Goal: Transaction & Acquisition: Purchase product/service

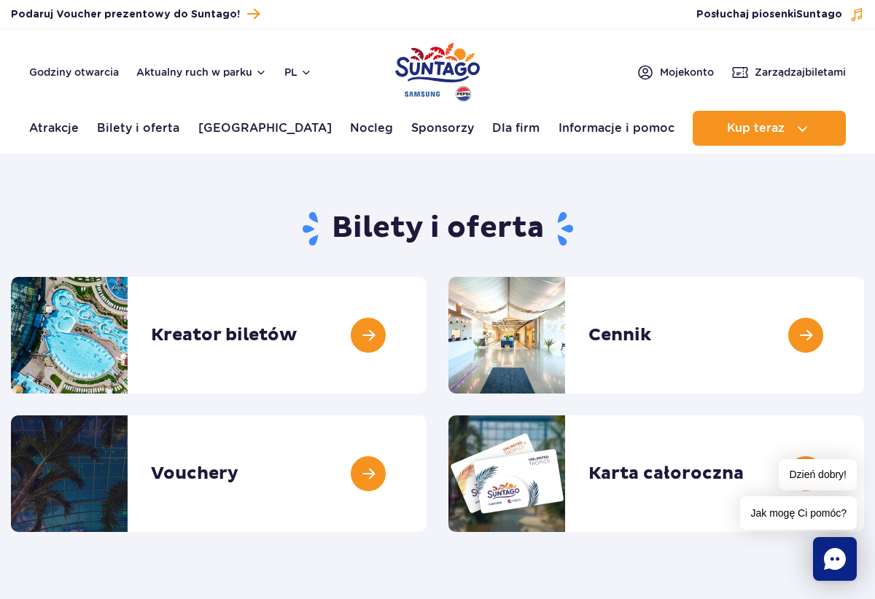
click at [464, 230] on h1 "Bilety i oferta" at bounding box center [437, 229] width 853 height 38
click at [168, 68] on button "Aktualny ruch w parku" at bounding box center [201, 72] width 130 height 12
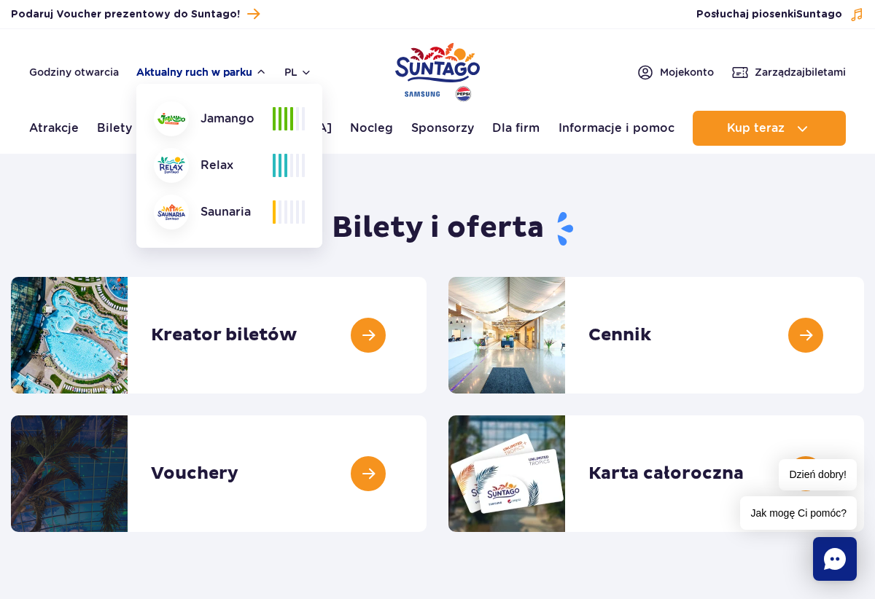
click at [168, 68] on button "Aktualny ruch w parku" at bounding box center [201, 72] width 130 height 12
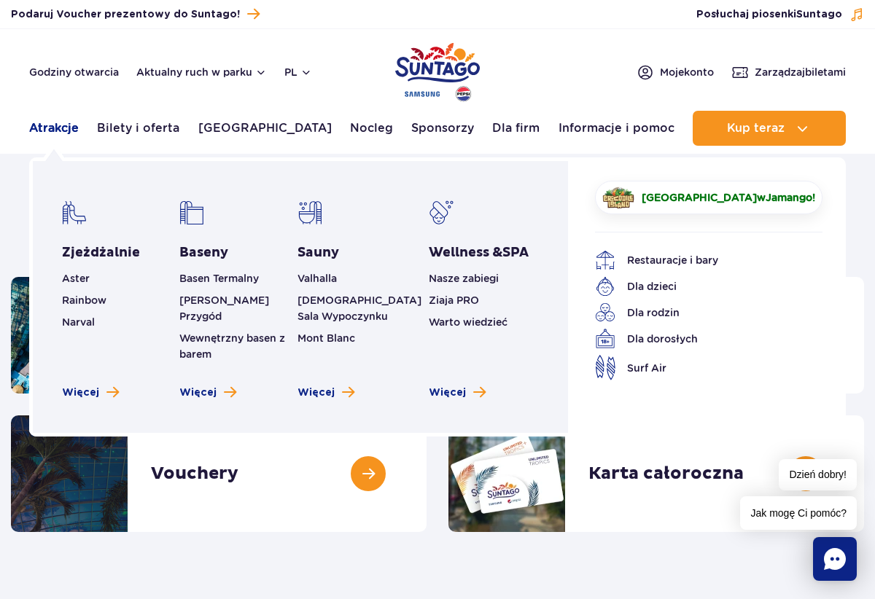
click at [56, 131] on link "Atrakcje" at bounding box center [54, 128] width 50 height 35
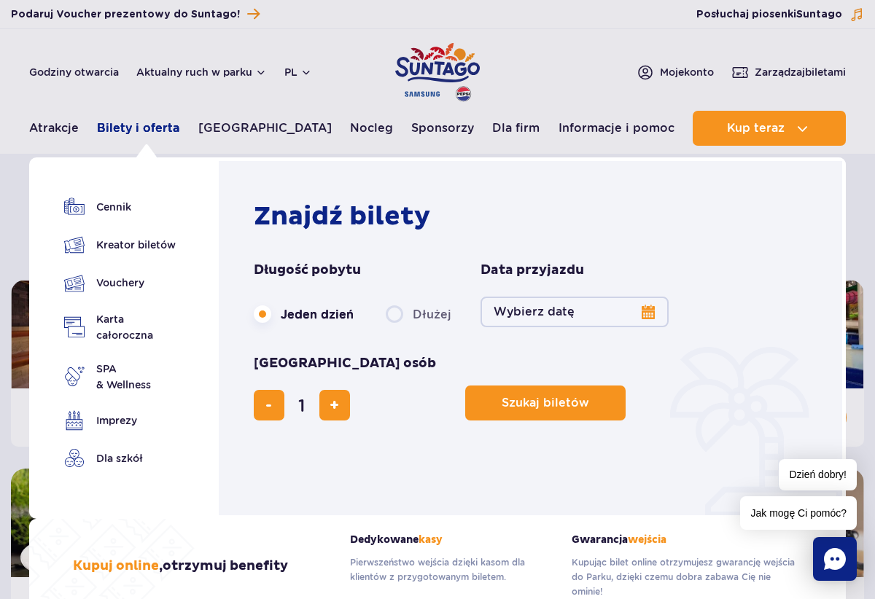
click at [137, 128] on link "Bilety i oferta" at bounding box center [138, 128] width 82 height 35
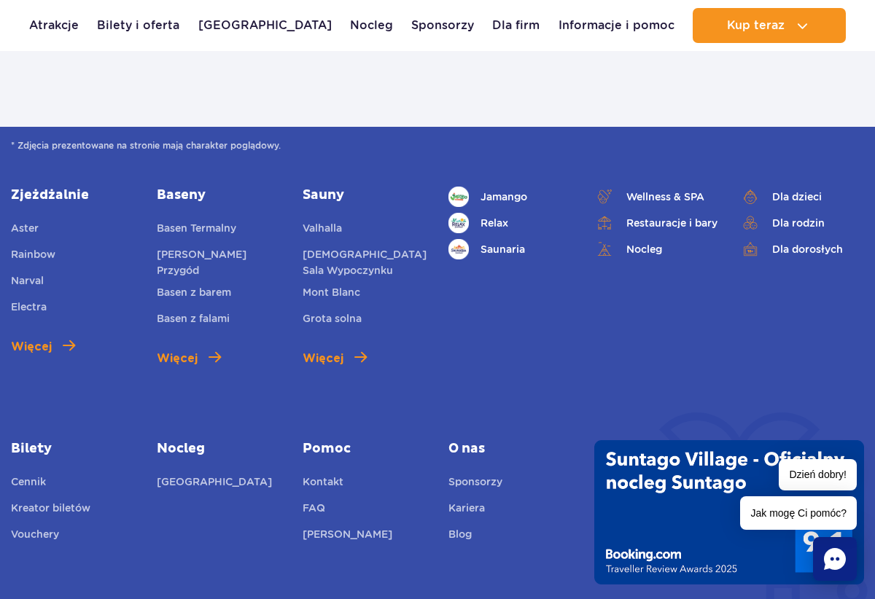
scroll to position [1794, 0]
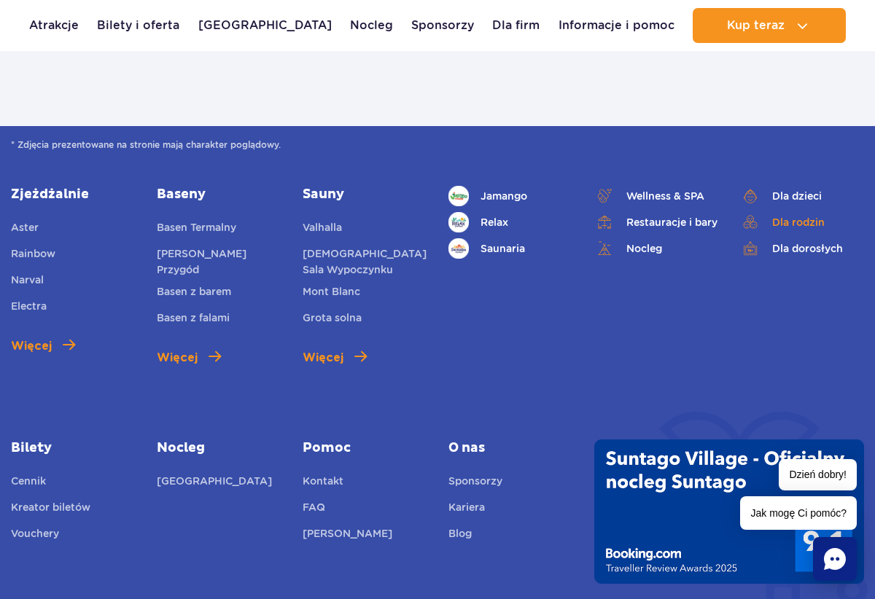
click at [786, 218] on link "Dla rodzin" at bounding box center [802, 222] width 124 height 20
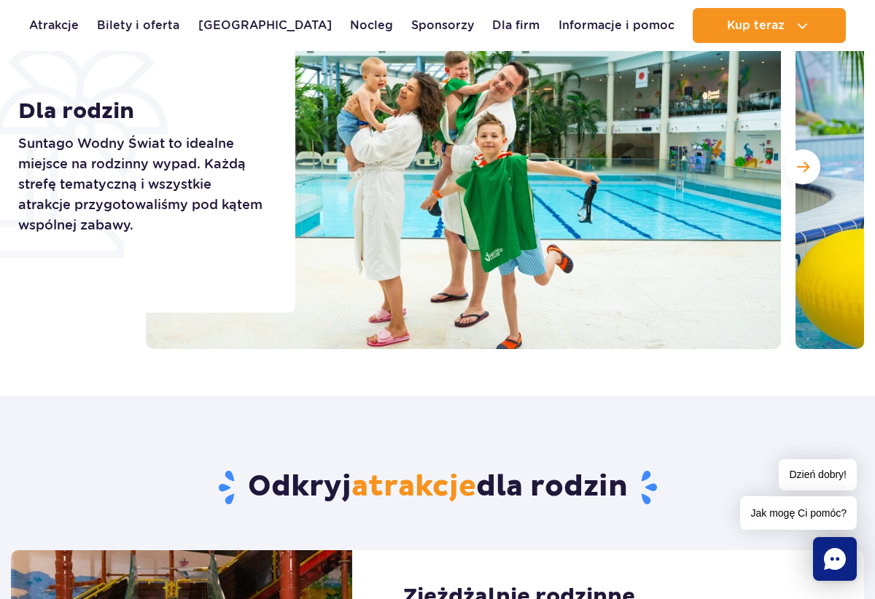
scroll to position [213, 0]
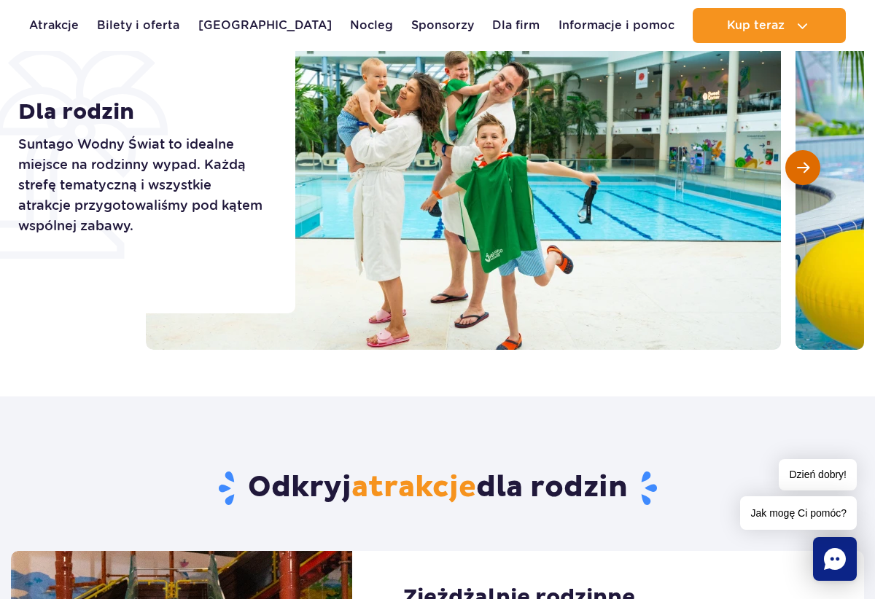
click at [803, 170] on span "Następny slajd" at bounding box center [803, 167] width 12 height 13
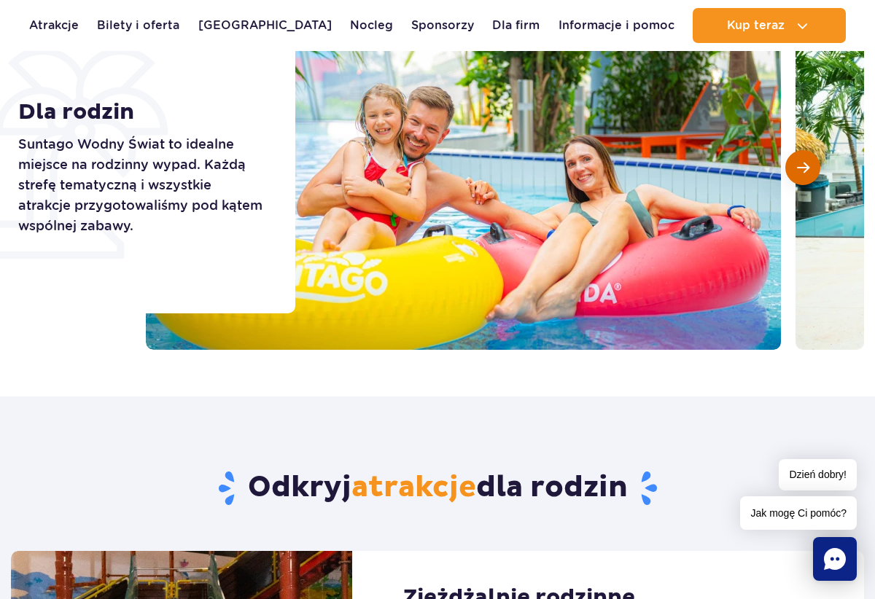
click at [803, 170] on span "Następny slajd" at bounding box center [803, 167] width 12 height 13
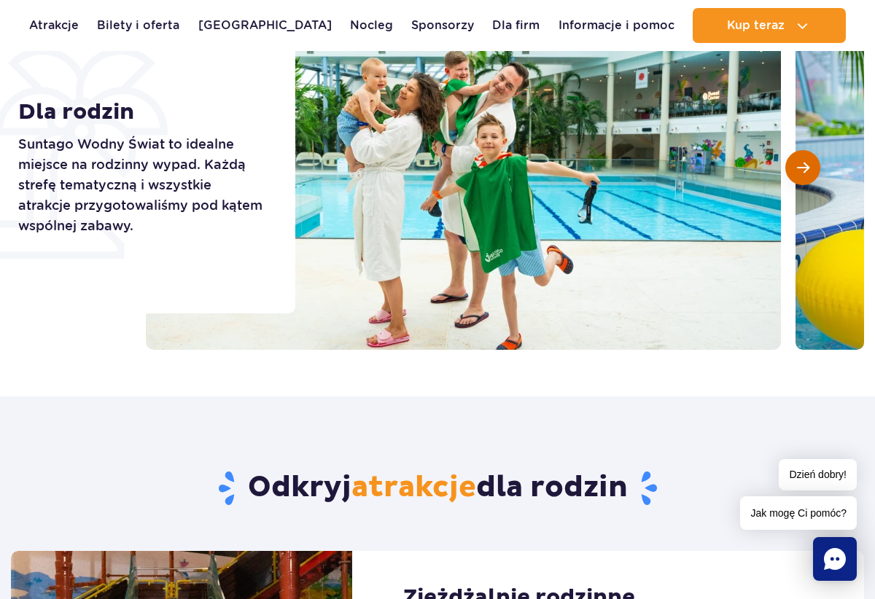
click at [803, 170] on span "Następny slajd" at bounding box center [803, 167] width 12 height 13
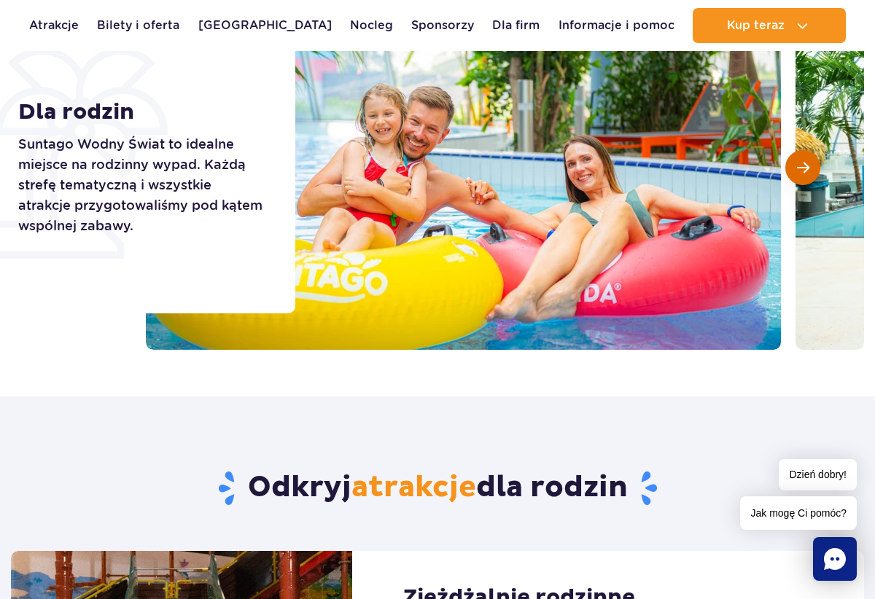
click at [803, 170] on span "Następny slajd" at bounding box center [803, 167] width 12 height 13
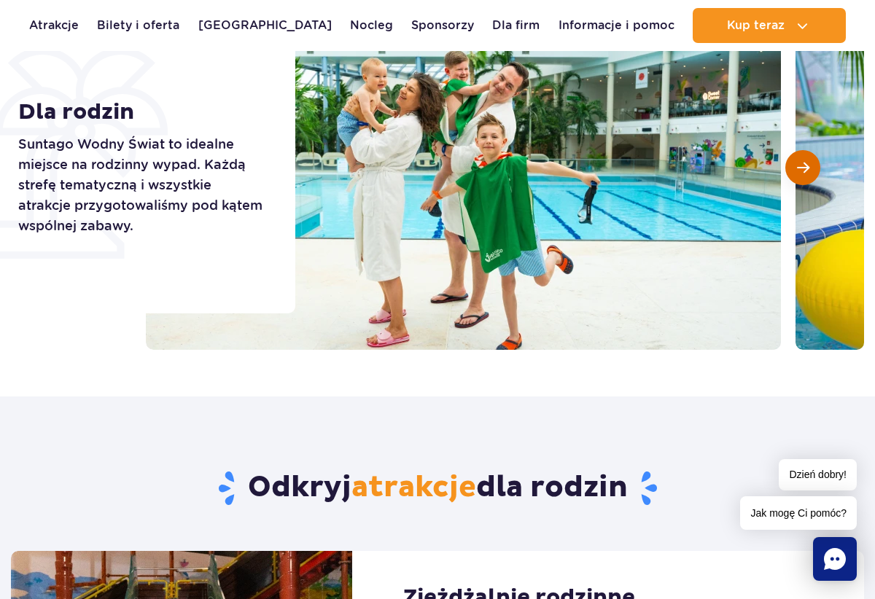
click at [803, 170] on span "Następny slajd" at bounding box center [803, 167] width 12 height 13
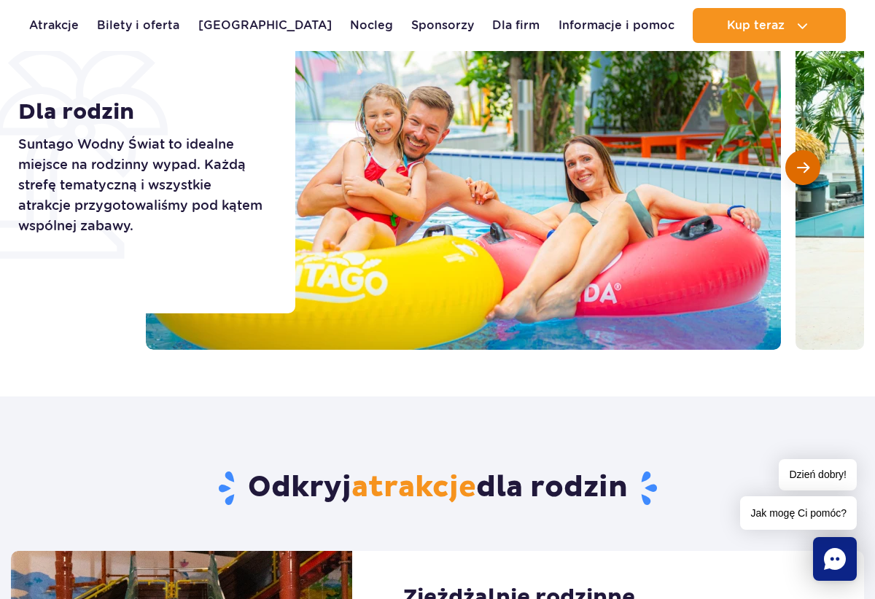
click at [803, 170] on span "Następny slajd" at bounding box center [803, 167] width 12 height 13
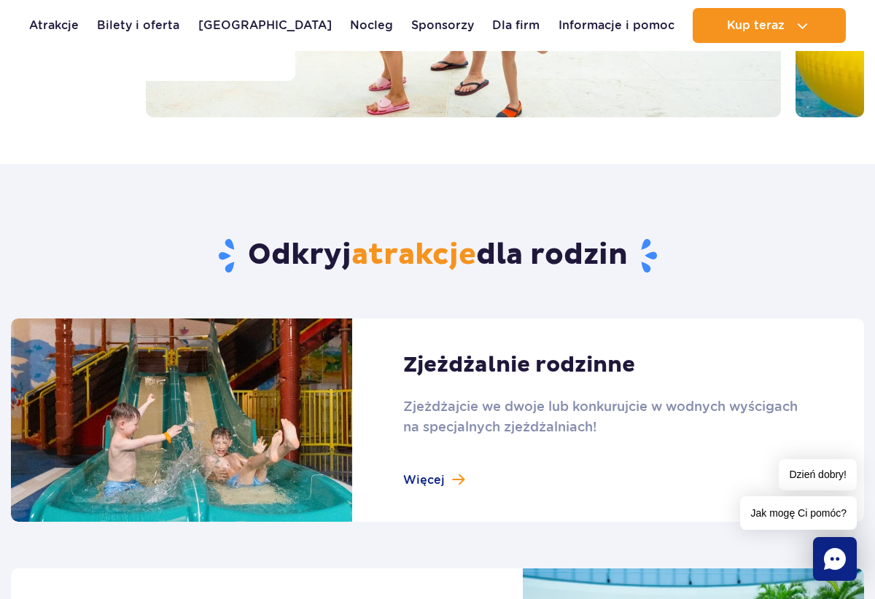
scroll to position [0, 0]
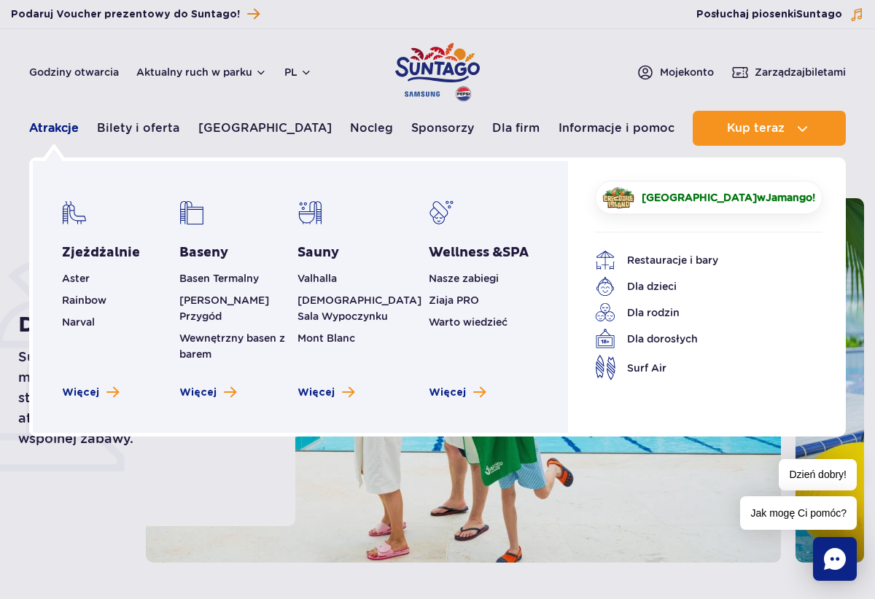
click at [50, 128] on link "Atrakcje" at bounding box center [54, 128] width 50 height 35
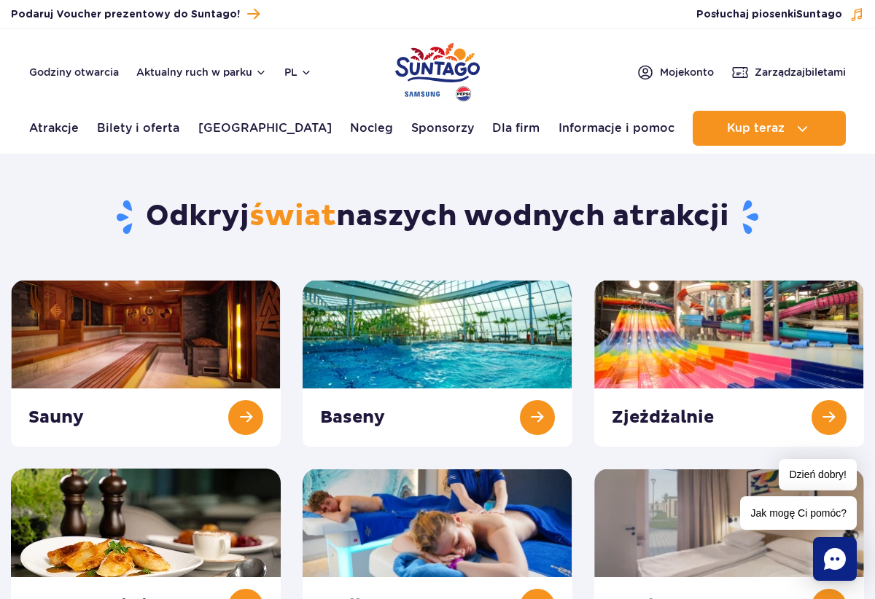
click at [360, 19] on div "Podaruj voucher Podaruj Voucher prezentowy do Suntago!" at bounding box center [239, 14] width 478 height 20
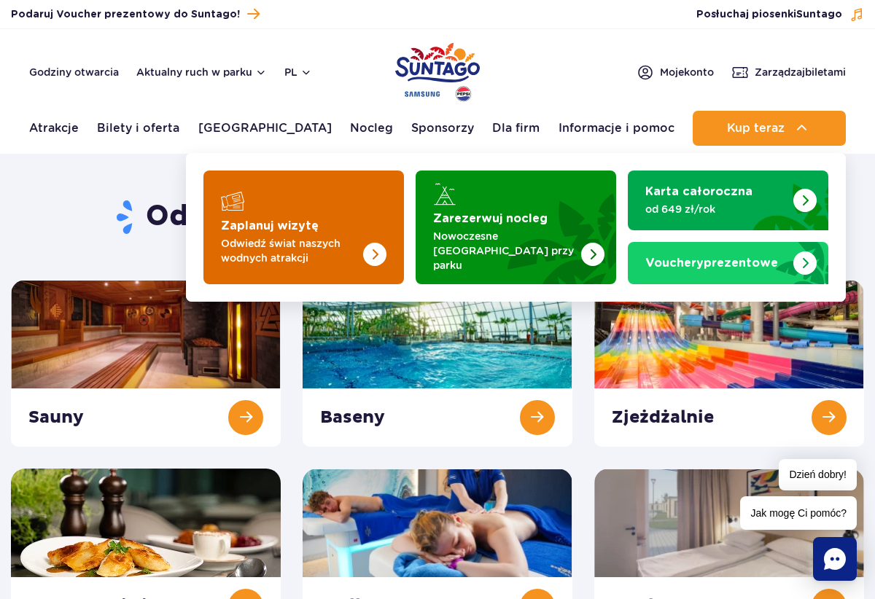
click at [380, 243] on img "Zaplanuj wizytę" at bounding box center [374, 254] width 23 height 23
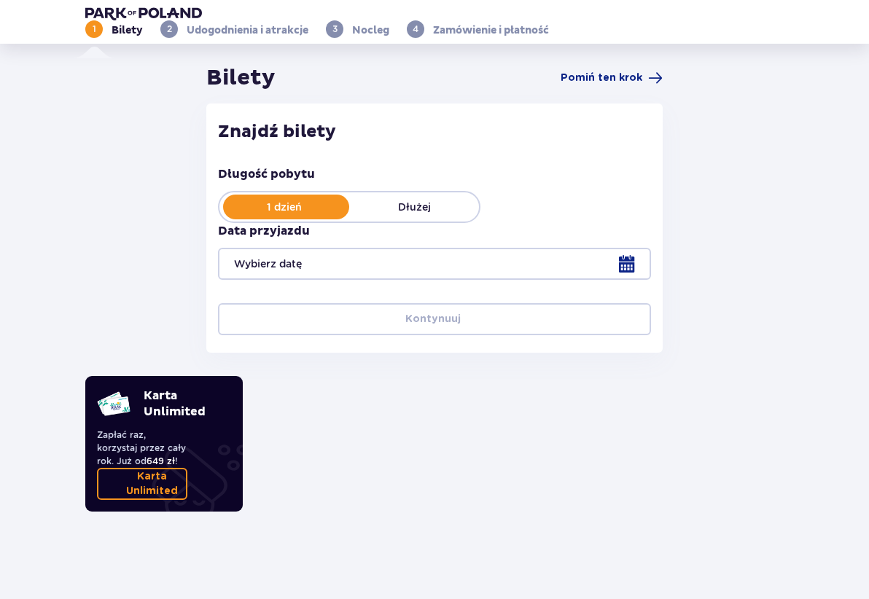
click at [85, 20] on img at bounding box center [143, 13] width 117 height 15
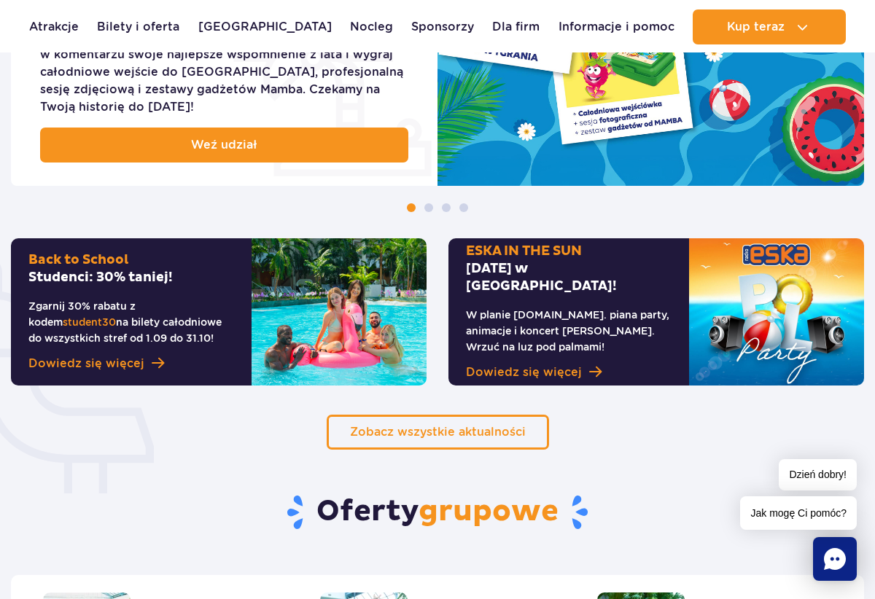
scroll to position [923, 0]
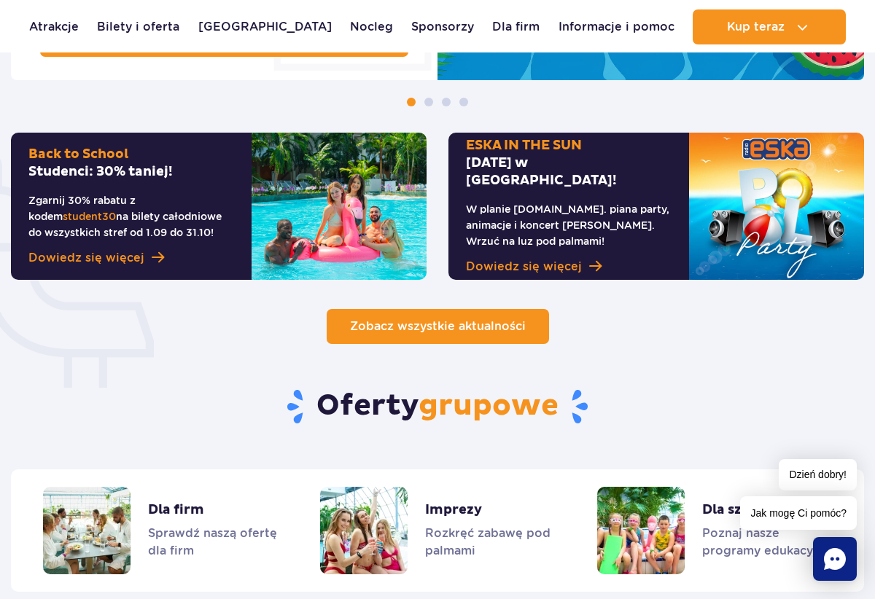
click at [458, 334] on link "Zobacz wszystkie aktualności" at bounding box center [438, 326] width 222 height 35
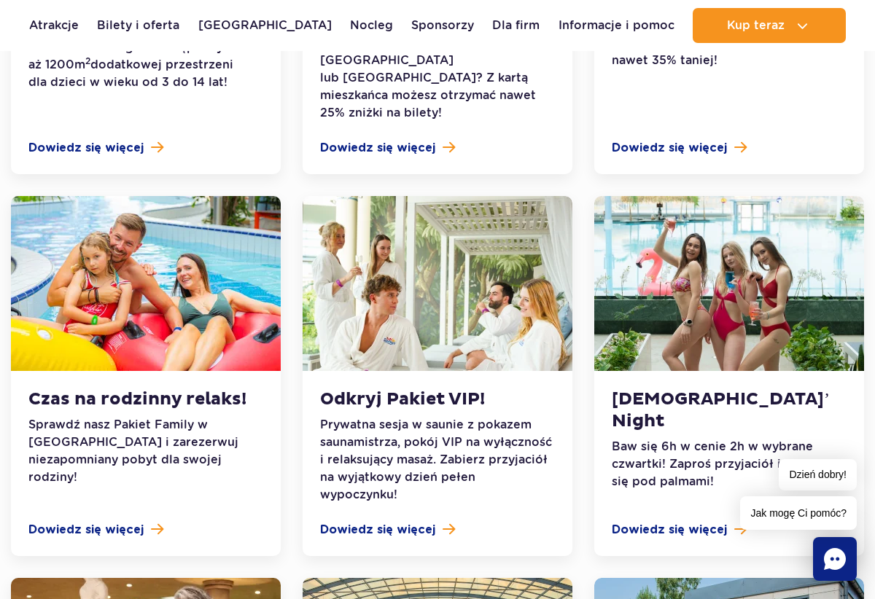
scroll to position [996, 0]
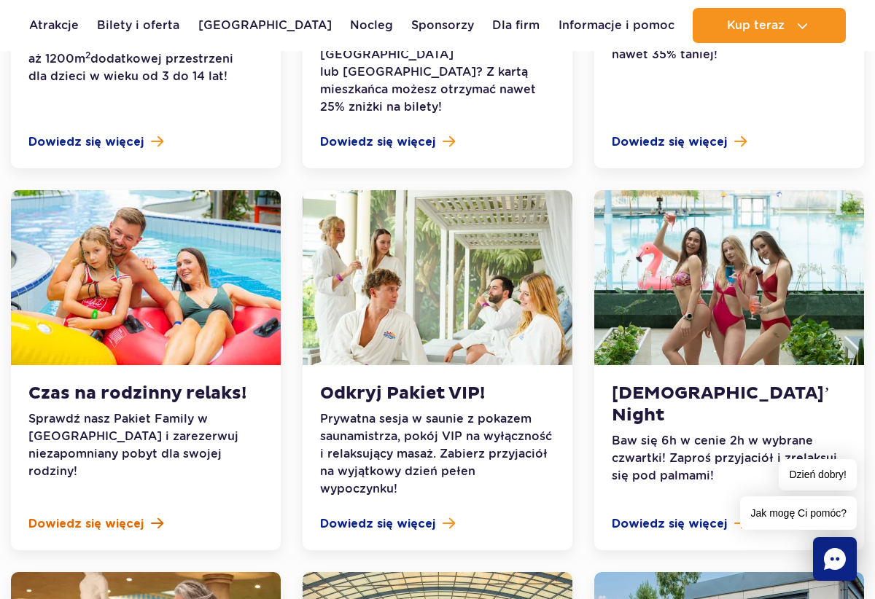
click at [142, 515] on link "Dowiedz się więcej" at bounding box center [145, 523] width 235 height 17
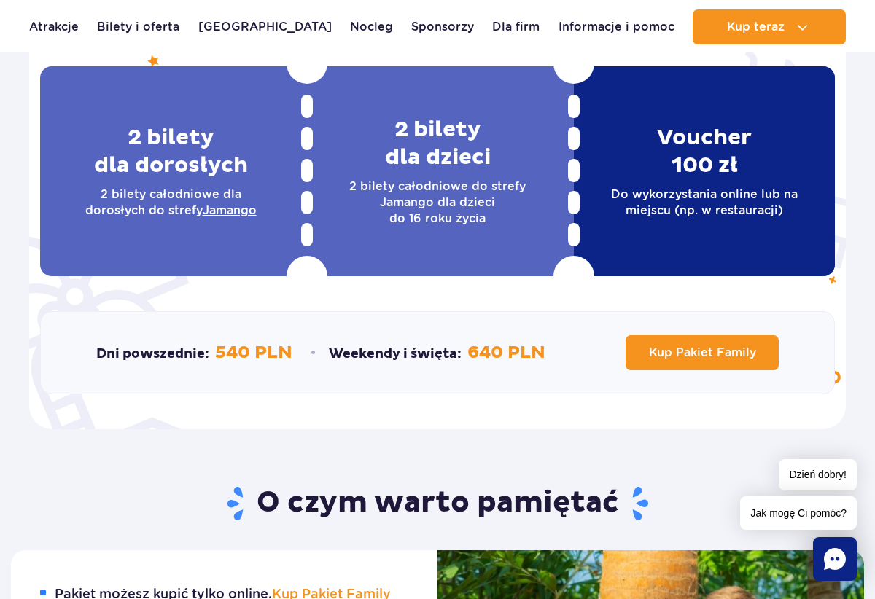
scroll to position [378, 0]
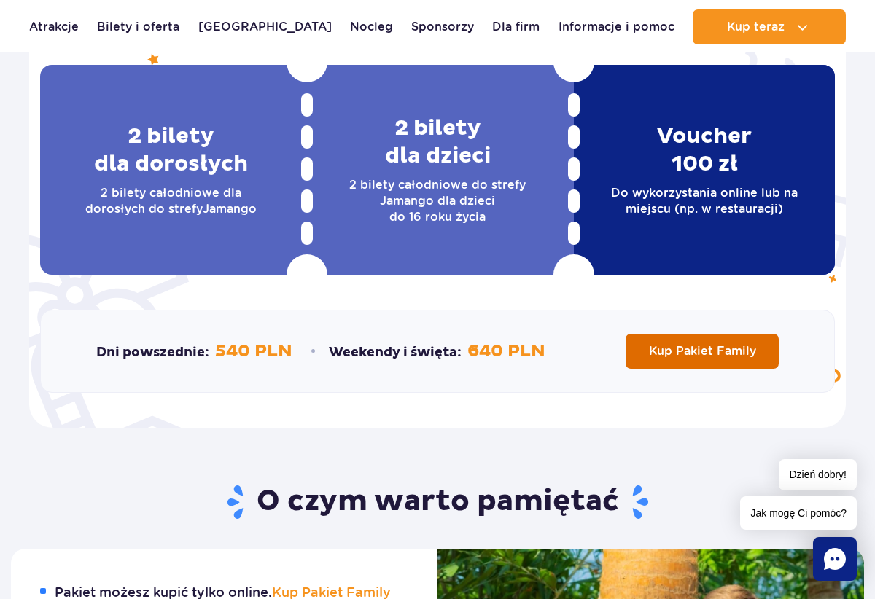
click at [665, 352] on span "Kup Pakiet Family" at bounding box center [702, 351] width 107 height 14
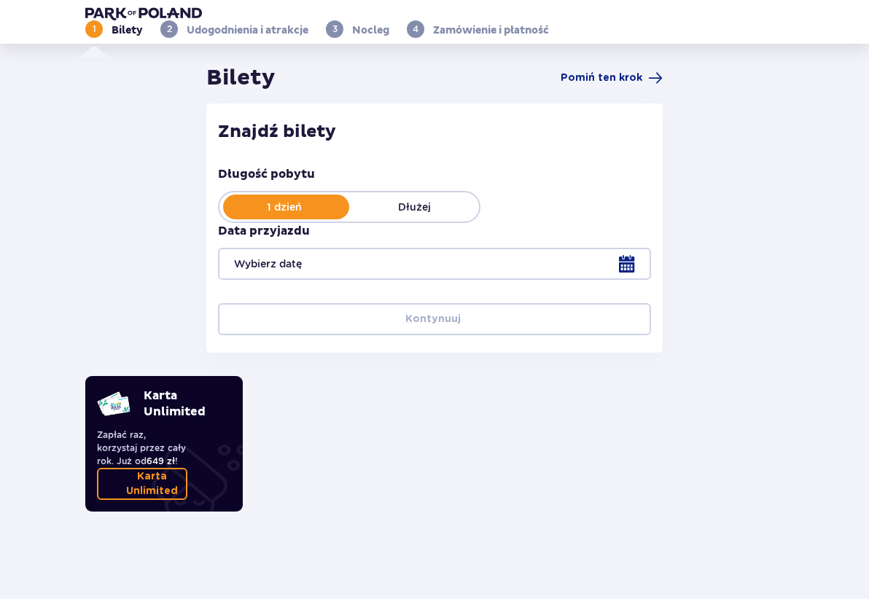
scroll to position [17, 0]
click at [552, 280] on div at bounding box center [434, 264] width 433 height 32
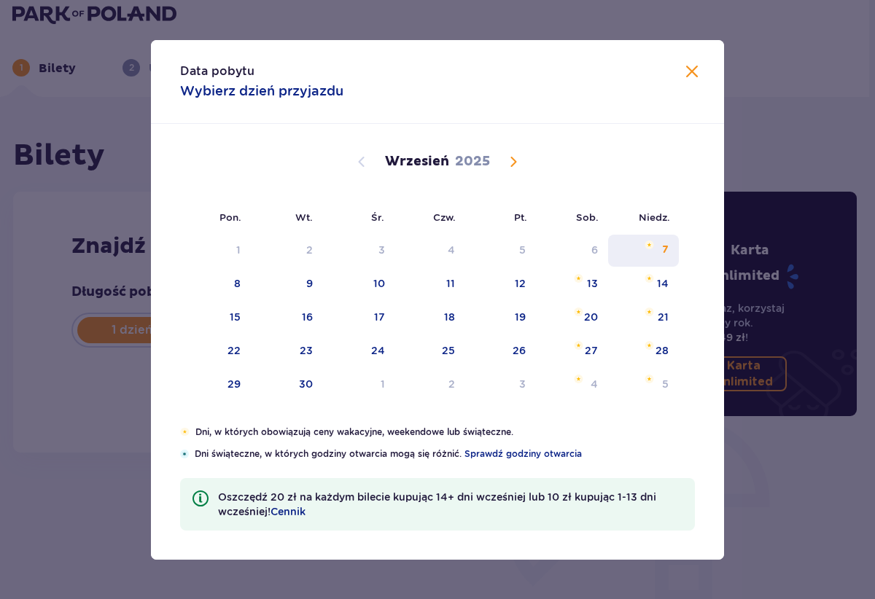
click at [661, 249] on div "7" at bounding box center [643, 251] width 71 height 32
type input "07.09.25"
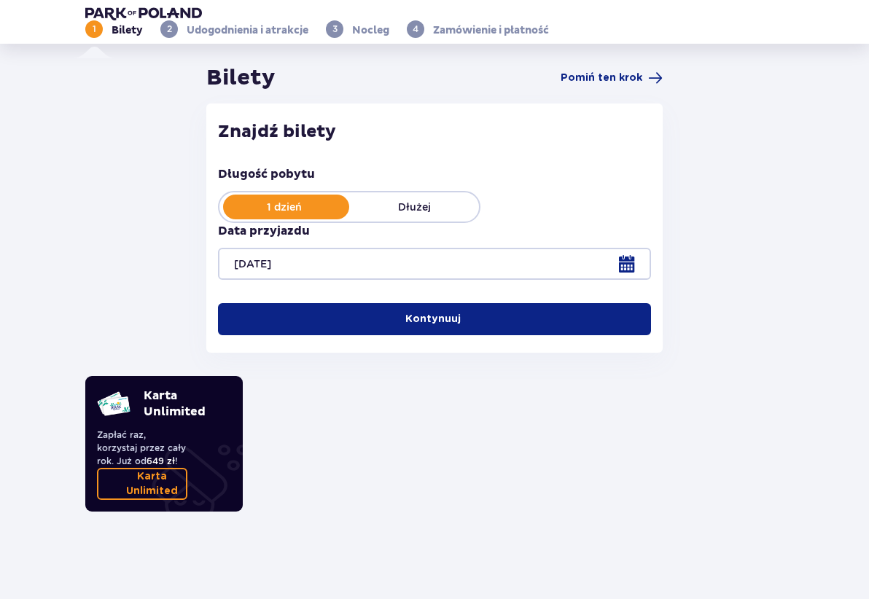
click at [551, 280] on div at bounding box center [434, 264] width 433 height 32
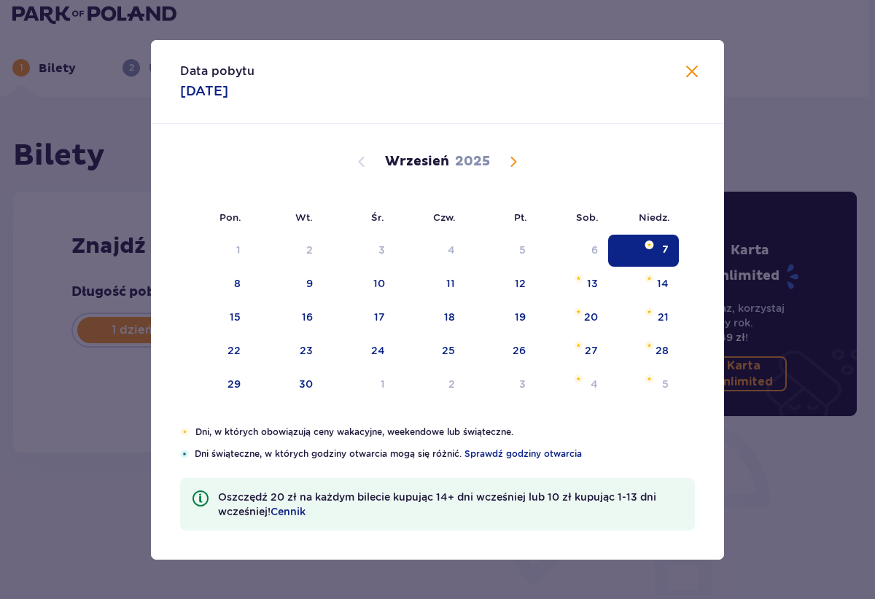
click at [695, 70] on span at bounding box center [691, 71] width 17 height 17
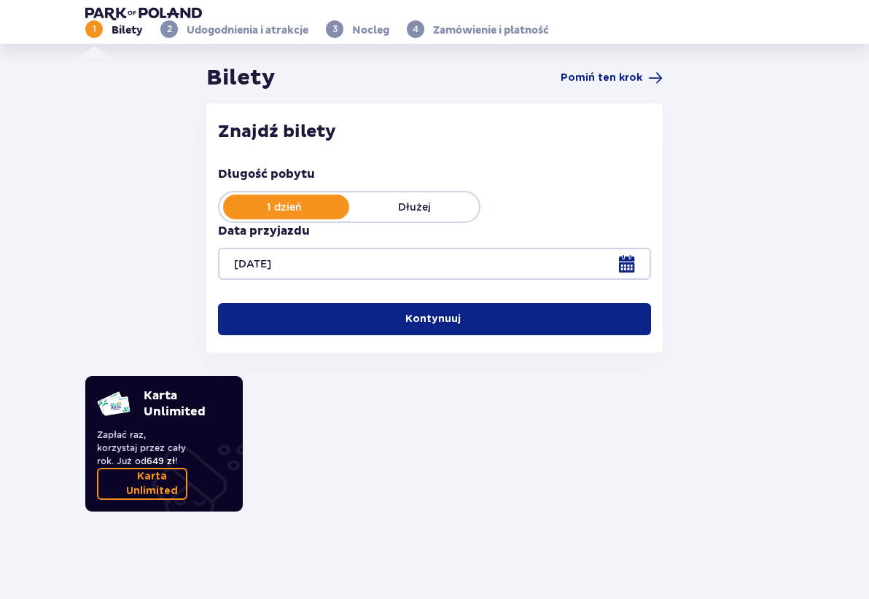
click at [461, 327] on p "Kontynuuj" at bounding box center [432, 319] width 55 height 15
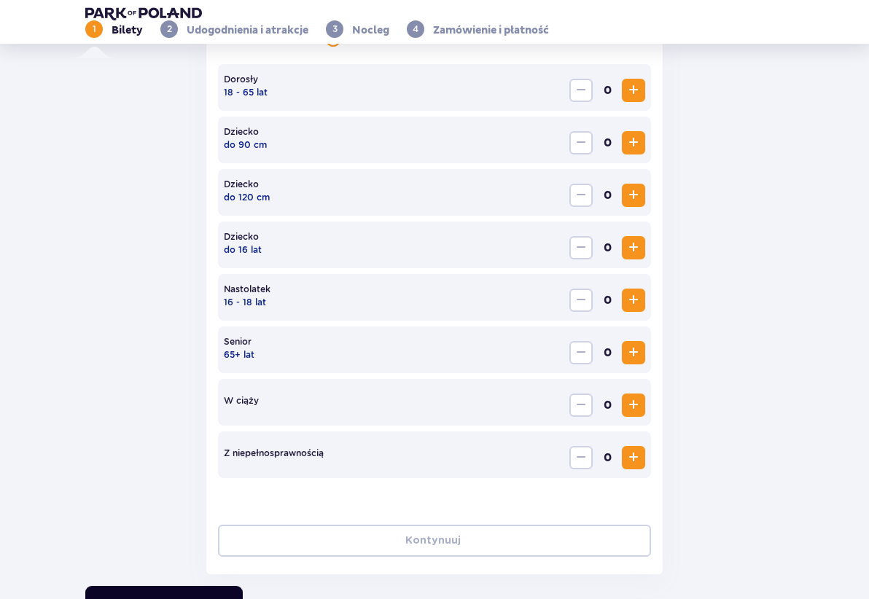
scroll to position [303, 0]
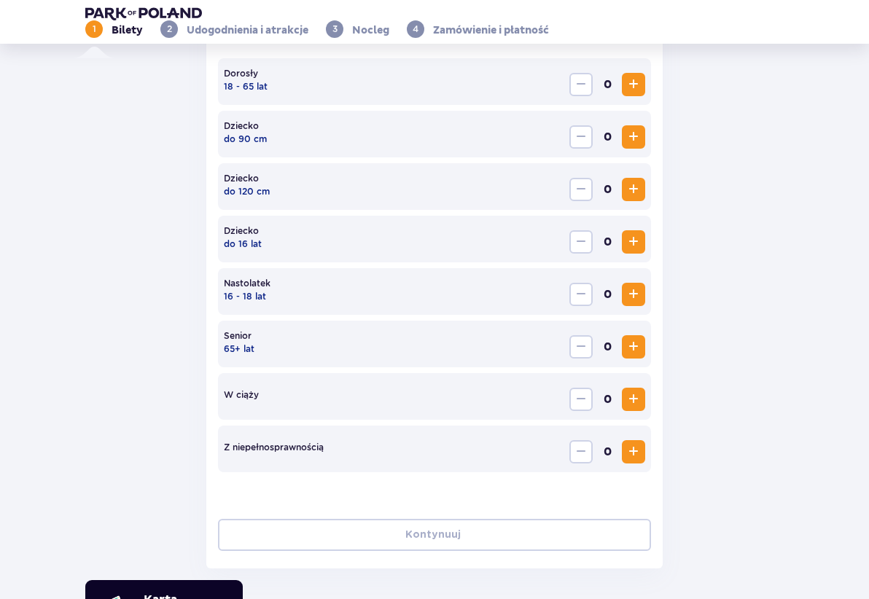
click at [625, 93] on span "Increase" at bounding box center [633, 84] width 17 height 17
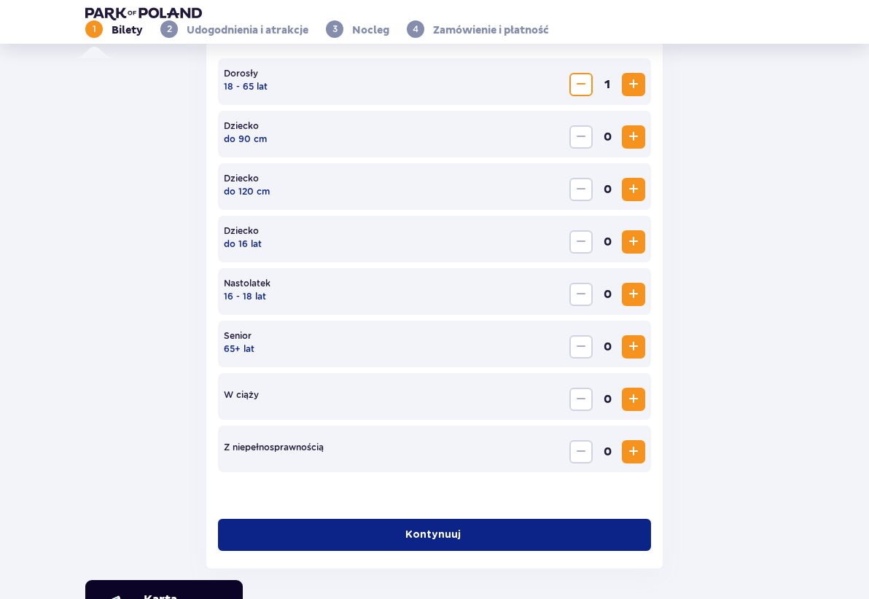
click at [625, 93] on span "Increase" at bounding box center [633, 84] width 17 height 17
click at [625, 251] on span "Increase" at bounding box center [633, 241] width 17 height 17
click at [461, 528] on p "Kontynuuj" at bounding box center [432, 535] width 55 height 15
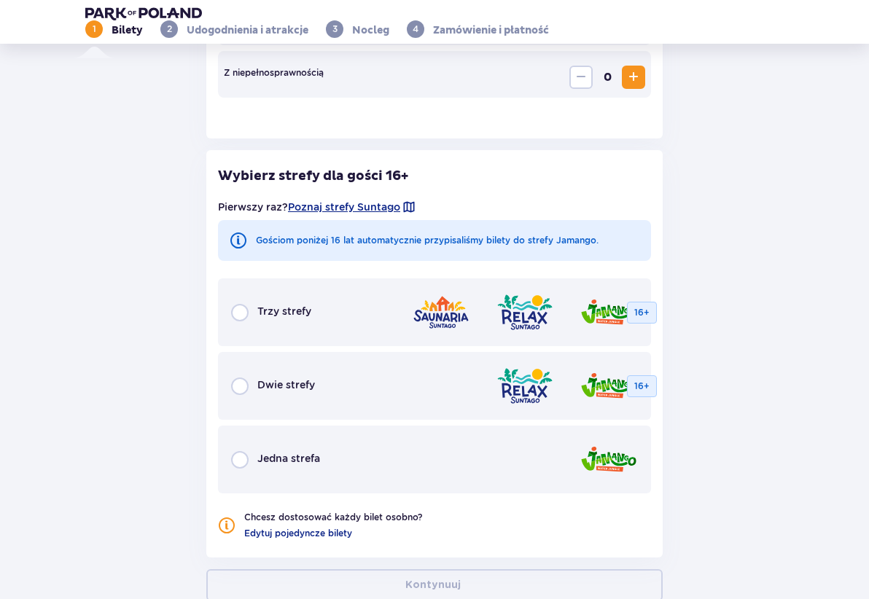
scroll to position [745, 0]
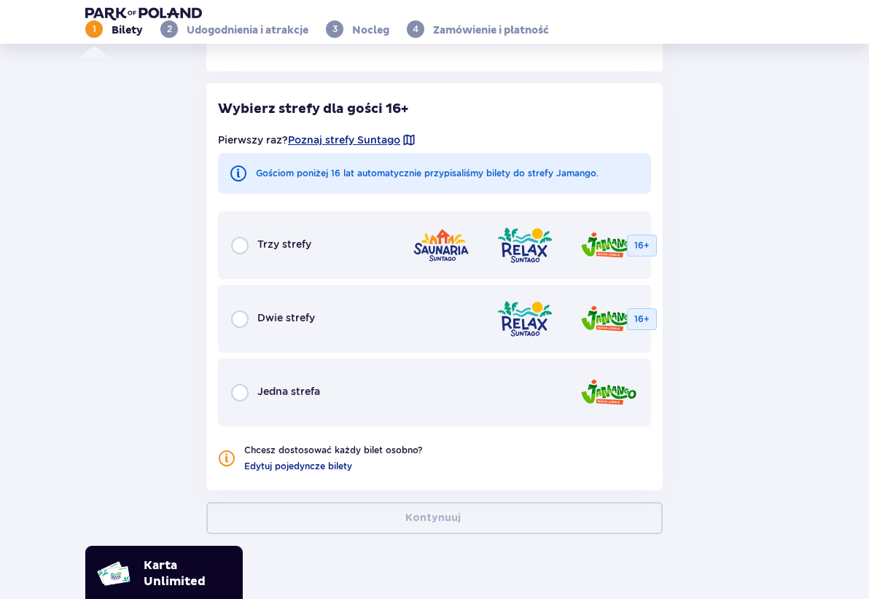
click at [579, 413] on img at bounding box center [608, 393] width 58 height 42
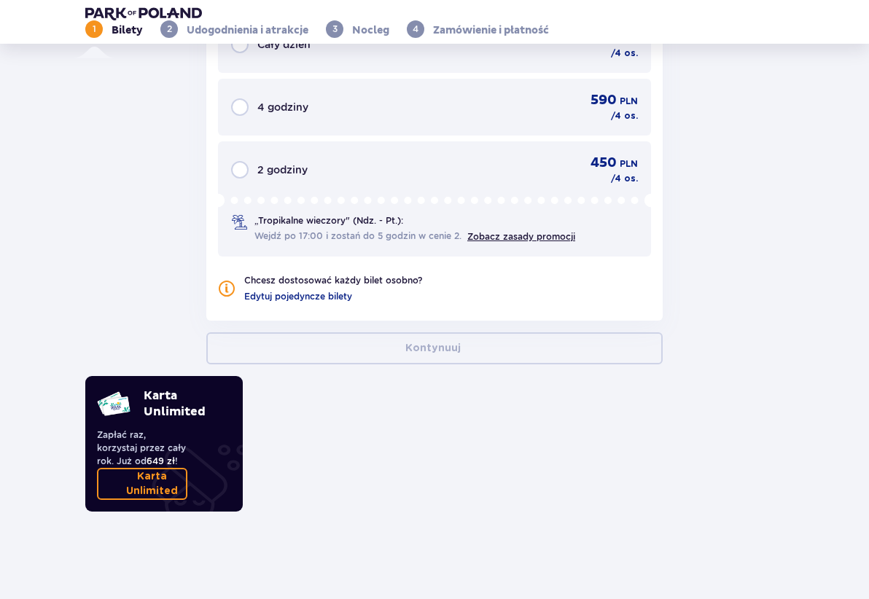
scroll to position [1328, 0]
click at [340, 60] on div "Cały dzień 660 PLN / 4 os." at bounding box center [434, 44] width 407 height 31
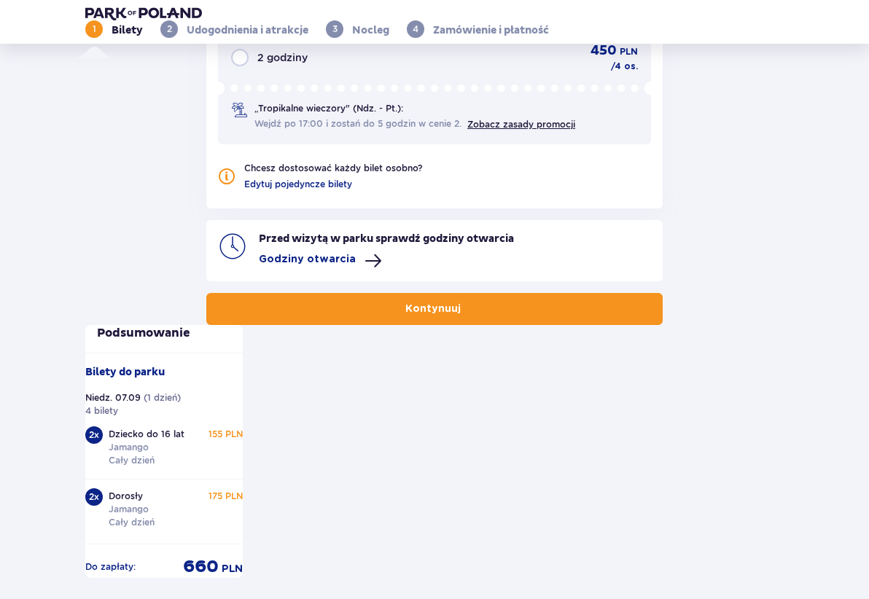
scroll to position [1420, 0]
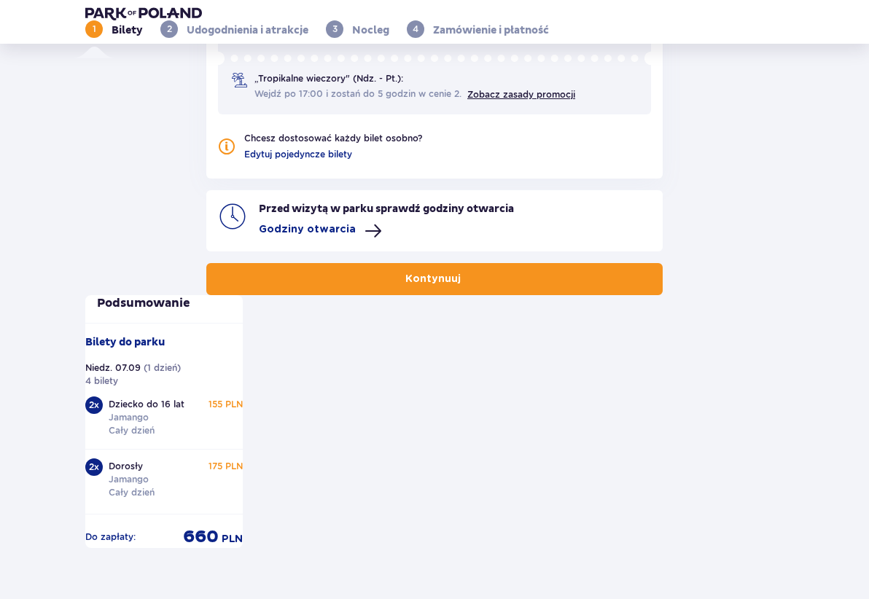
click at [461, 286] on p "Kontynuuj" at bounding box center [432, 279] width 55 height 15
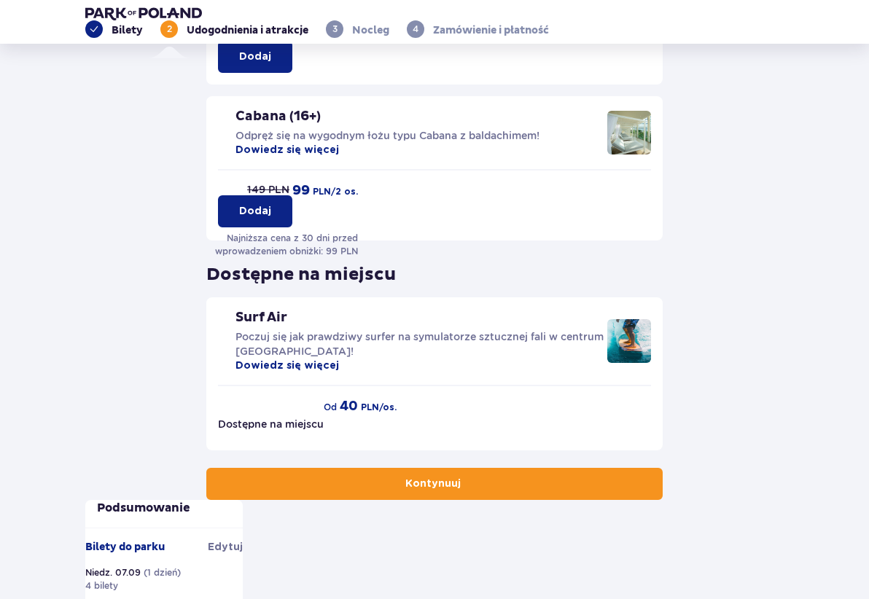
scroll to position [389, 0]
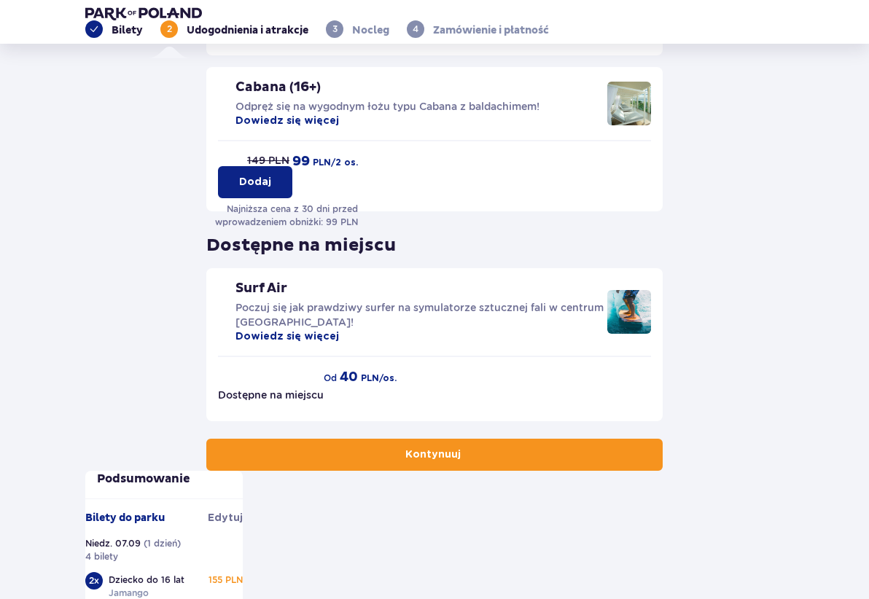
click at [461, 462] on p "Kontynuuj" at bounding box center [432, 454] width 55 height 15
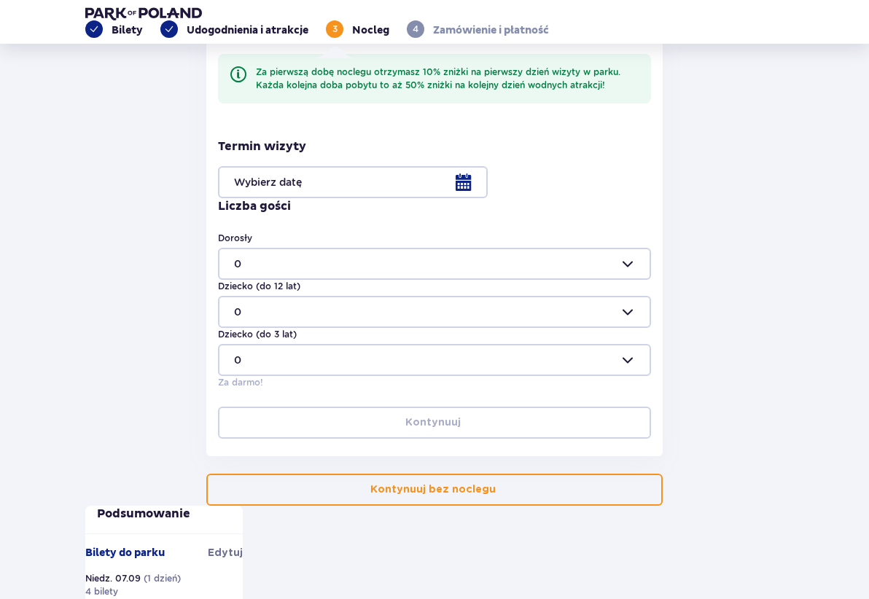
scroll to position [277, 0]
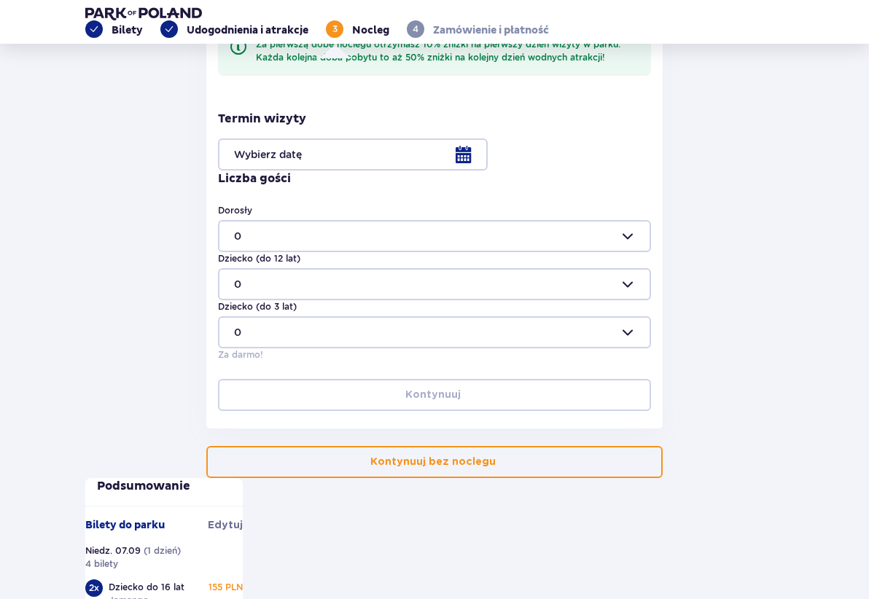
click at [219, 171] on div at bounding box center [434, 154] width 433 height 32
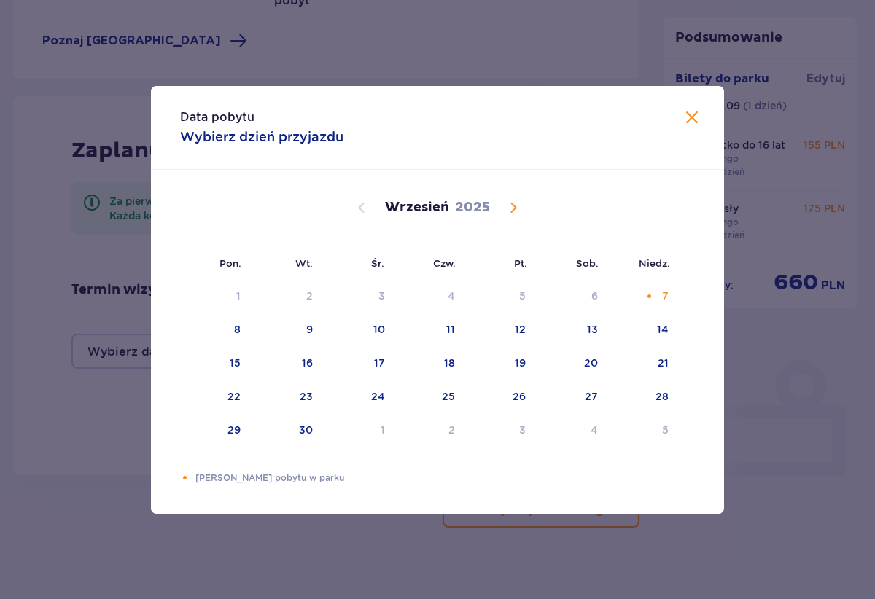
click at [695, 117] on span at bounding box center [691, 117] width 17 height 17
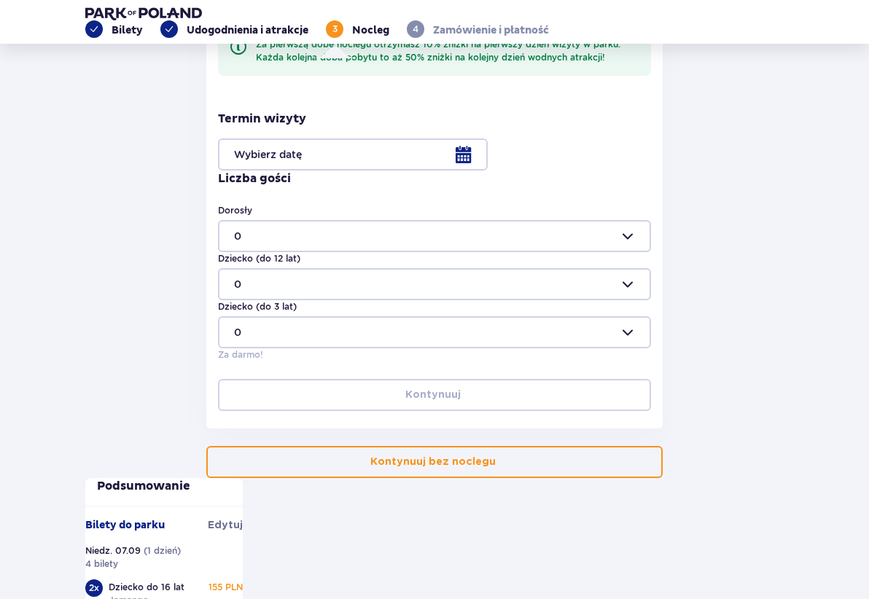
click at [496, 469] on p "Kontynuuj bez noclegu" at bounding box center [432, 462] width 125 height 15
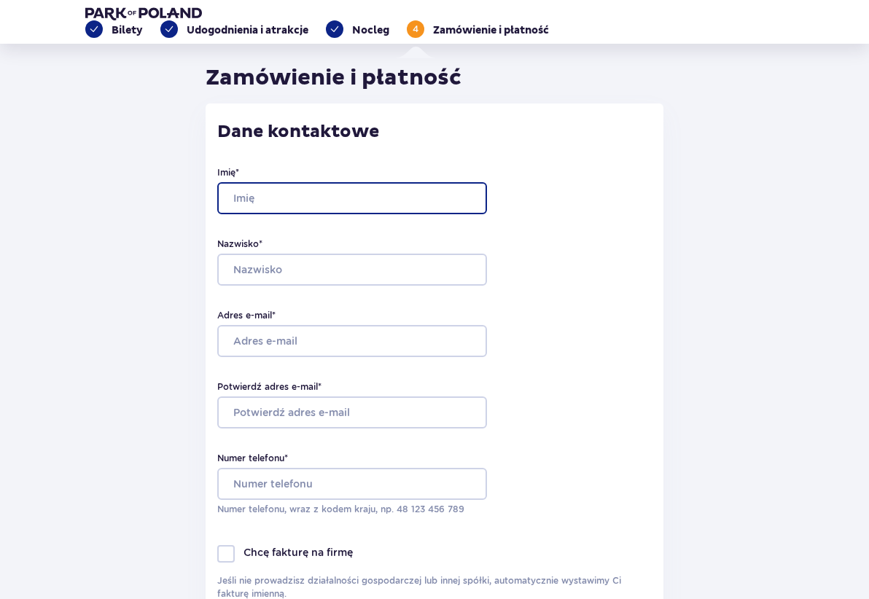
click at [218, 214] on input "Imię *" at bounding box center [352, 198] width 270 height 32
type input "Dorota"
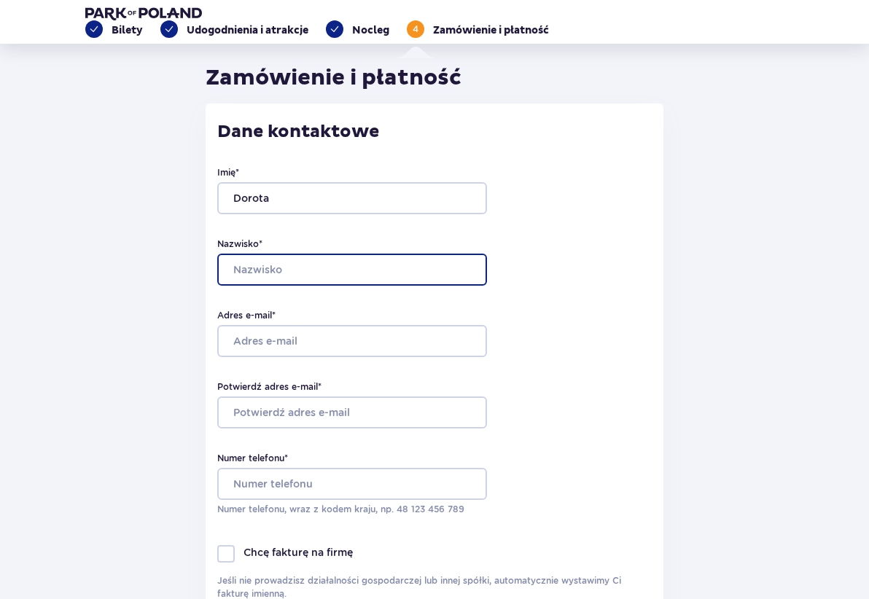
type input "Łoboda-Kąkowicz"
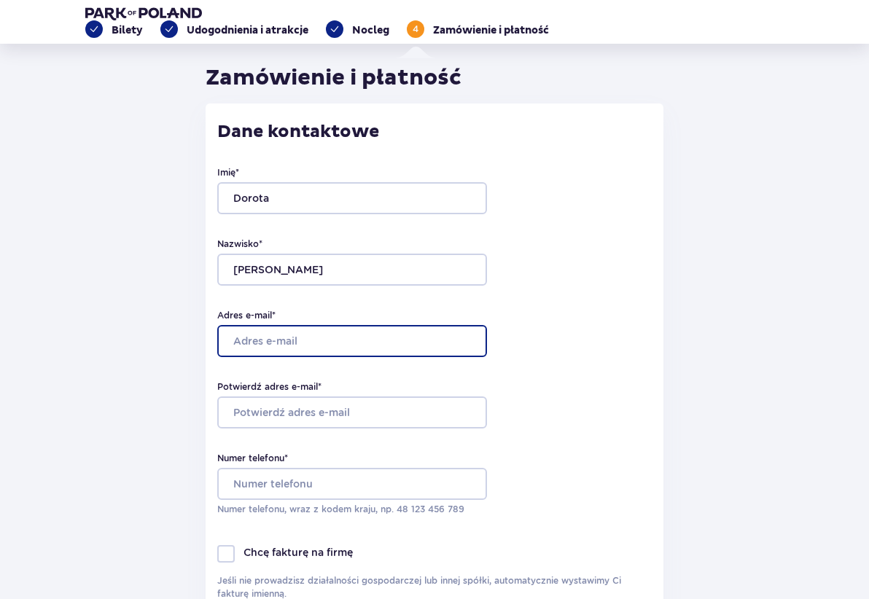
type input "[EMAIL_ADDRESS][DOMAIN_NAME]"
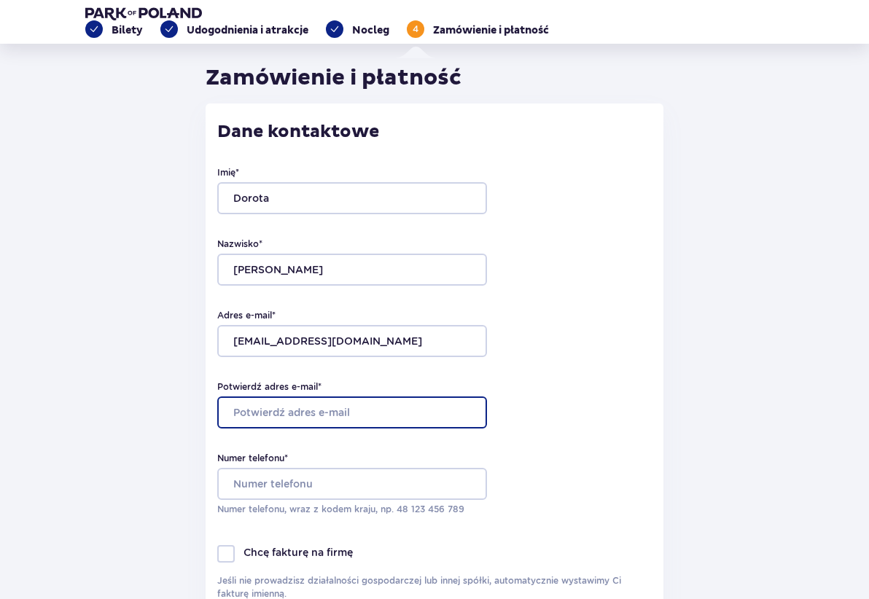
type input "[EMAIL_ADDRESS][DOMAIN_NAME]"
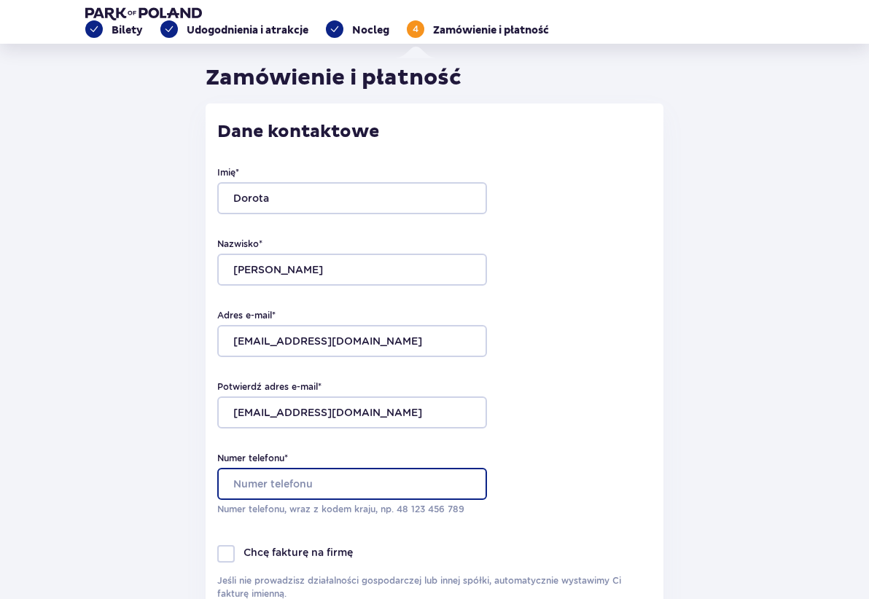
type input "504188834"
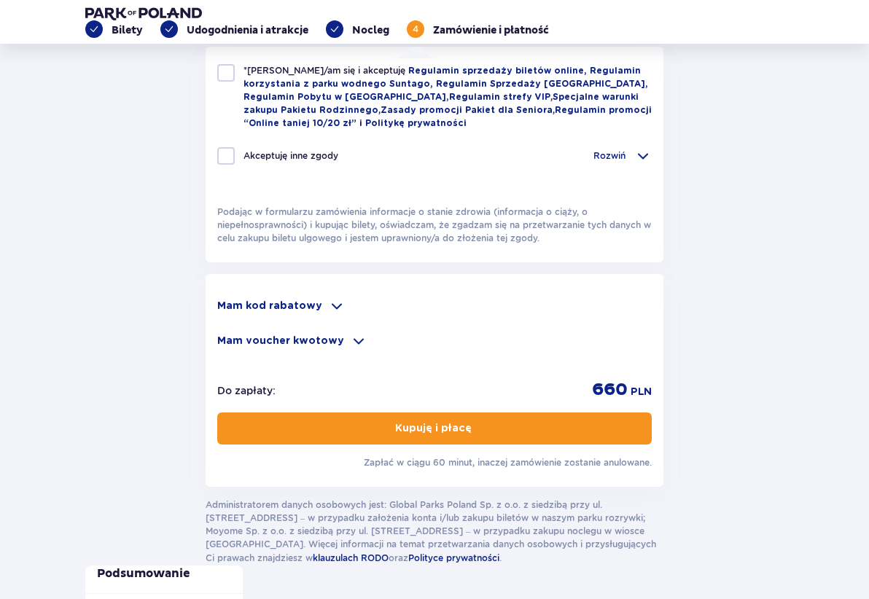
scroll to position [761, 0]
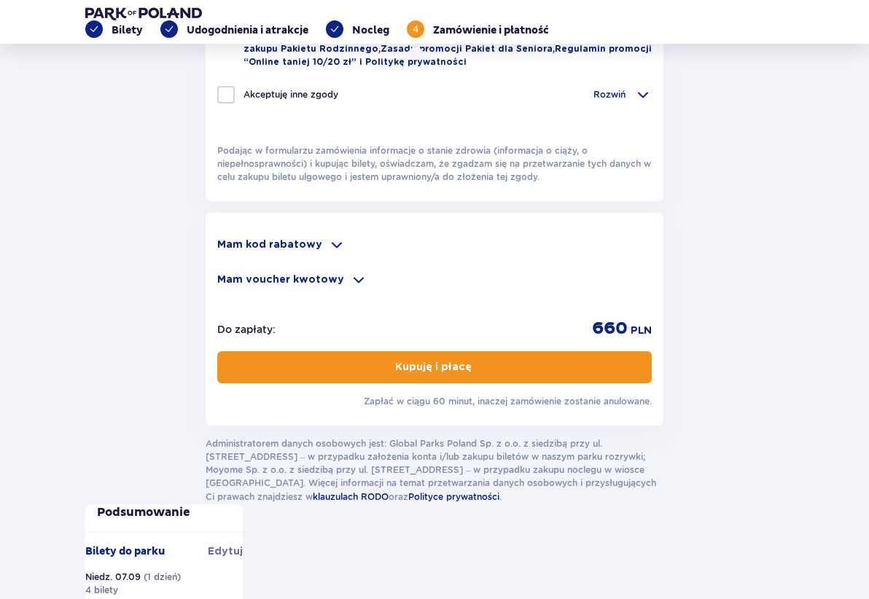
click at [217, 20] on div at bounding box center [225, 11] width 17 height 17
checkbox input "true"
click at [593, 101] on p "Rozwiń" at bounding box center [609, 94] width 32 height 13
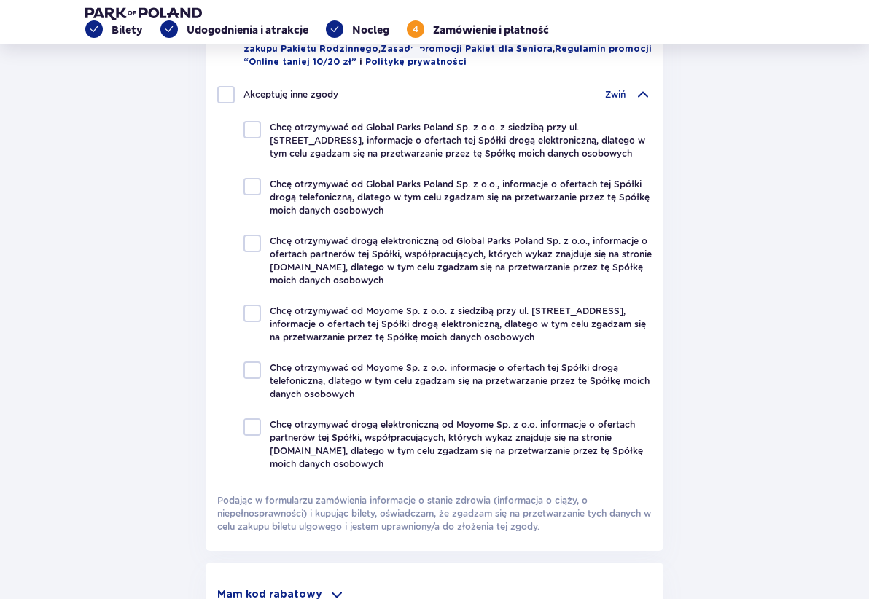
click at [605, 103] on div "Zwiń" at bounding box center [628, 94] width 47 height 17
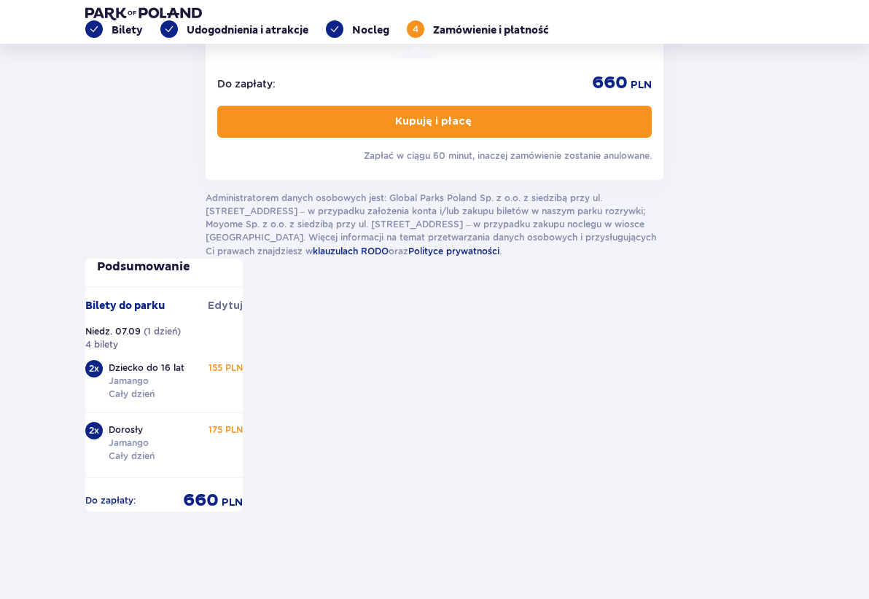
scroll to position [1074, 0]
click at [463, 129] on p "Kupuję i płacę" at bounding box center [433, 121] width 77 height 15
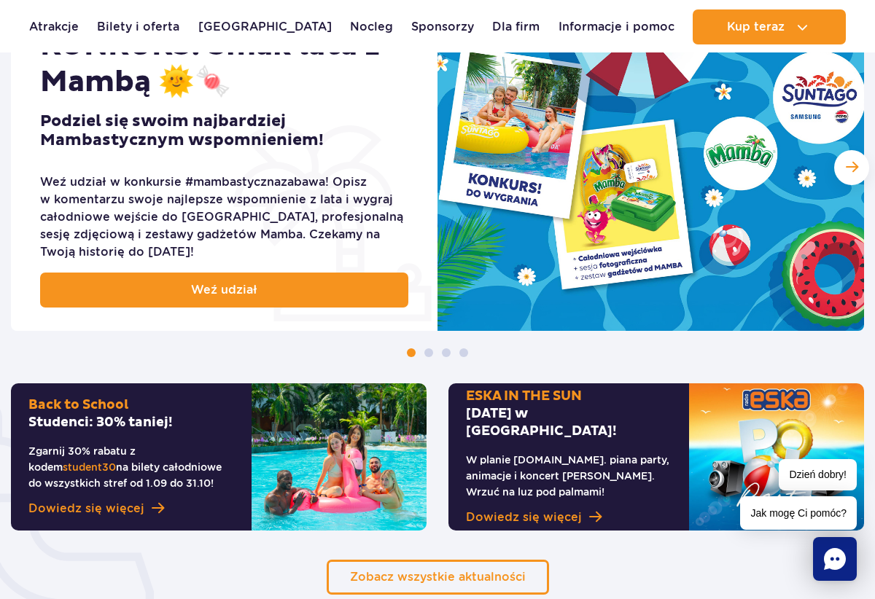
scroll to position [710, 0]
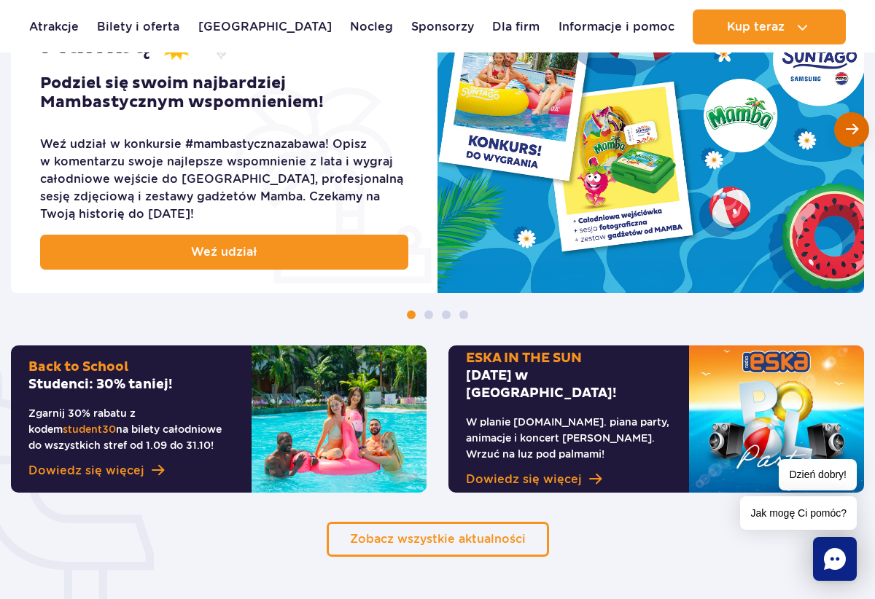
click at [858, 125] on div "Następny slajd" at bounding box center [851, 129] width 35 height 35
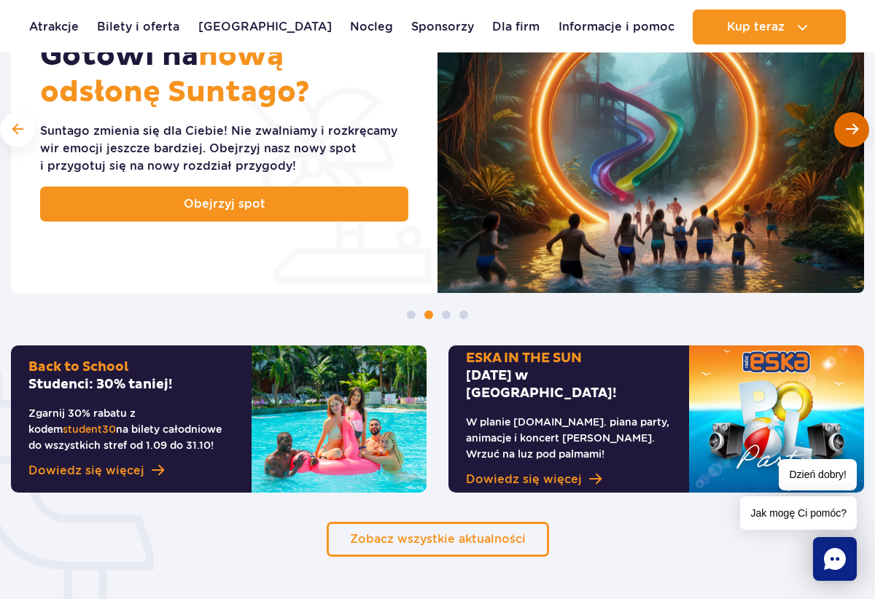
click at [858, 125] on div "Następny slajd" at bounding box center [851, 129] width 35 height 35
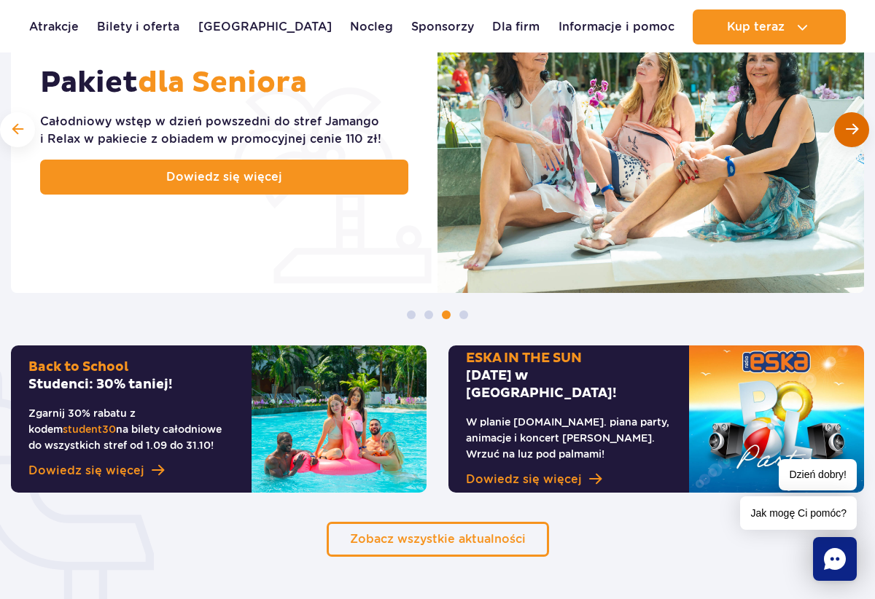
click at [858, 125] on div "Następny slajd" at bounding box center [851, 129] width 35 height 35
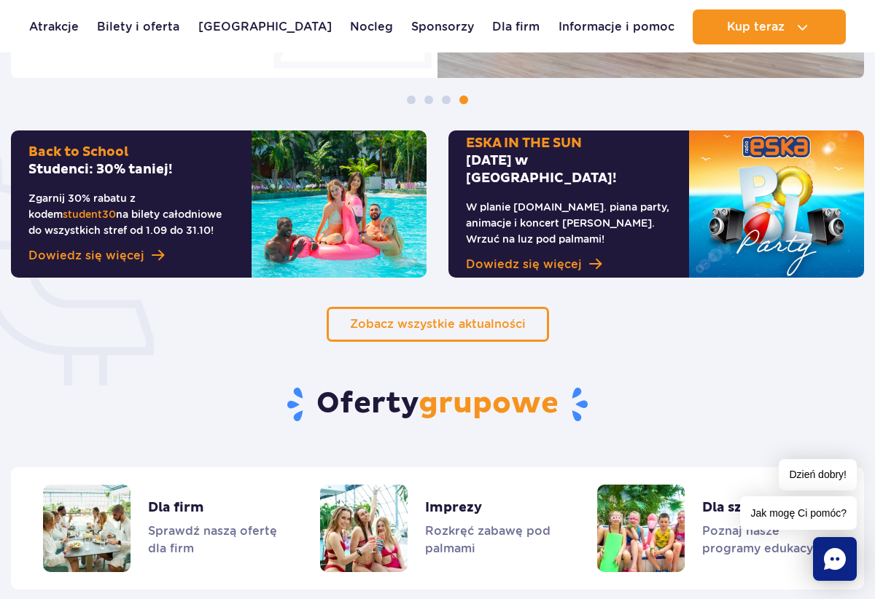
scroll to position [934, 0]
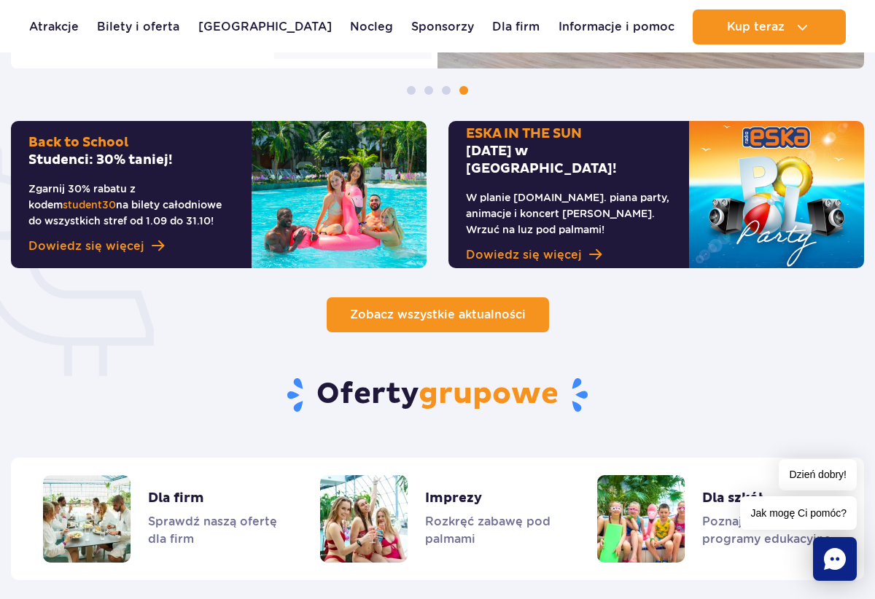
click at [442, 316] on span "Zobacz wszystkie aktualności" at bounding box center [438, 315] width 176 height 14
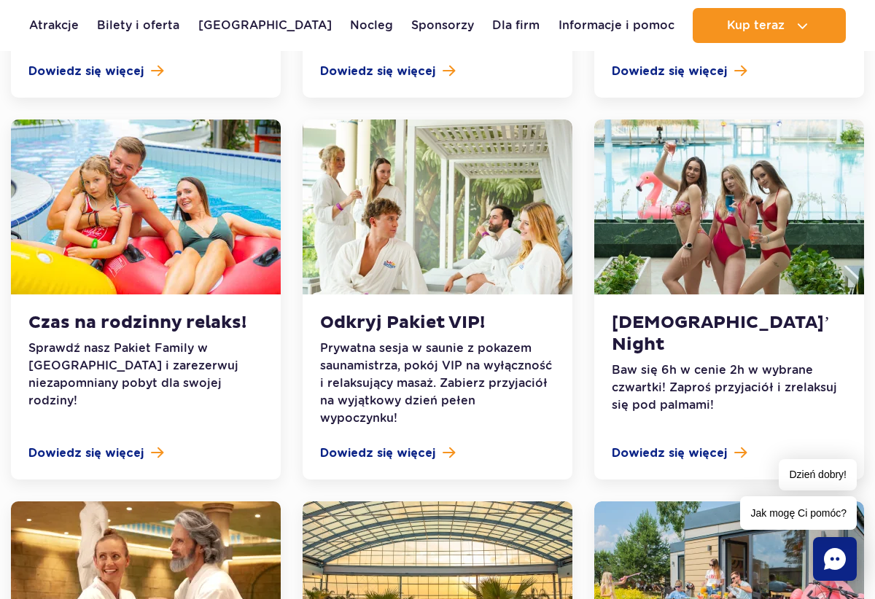
scroll to position [1098, 0]
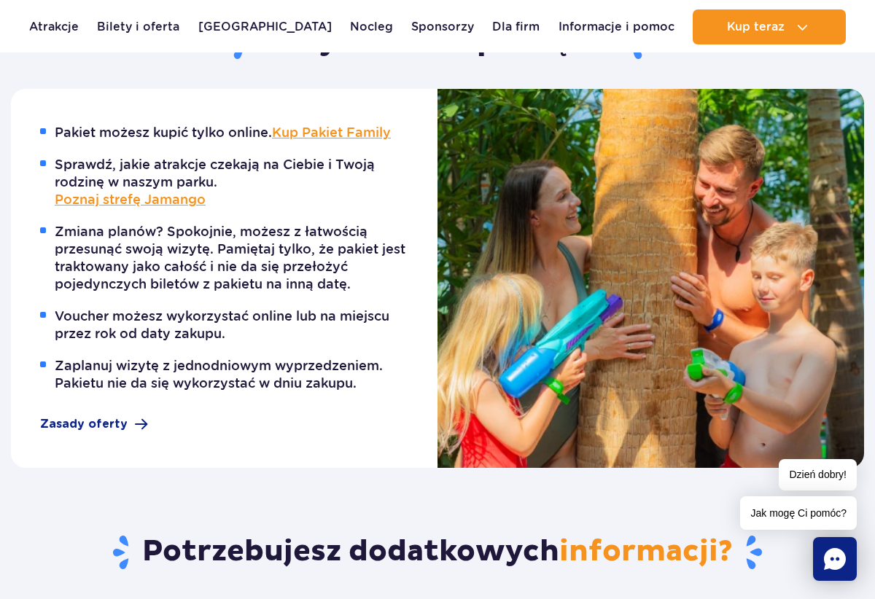
scroll to position [848, 0]
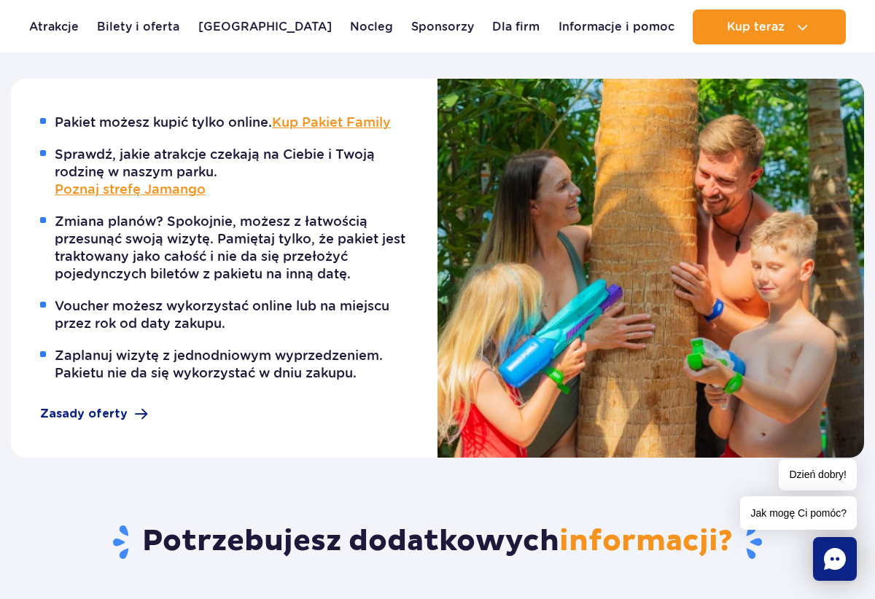
click at [93, 396] on div "Pakiet możesz kupić tylko online. Kup Pakiet Family Sprawdź, jakie atrakcje cze…" at bounding box center [224, 268] width 426 height 379
click at [99, 418] on span "Zasady oferty" at bounding box center [83, 413] width 87 height 17
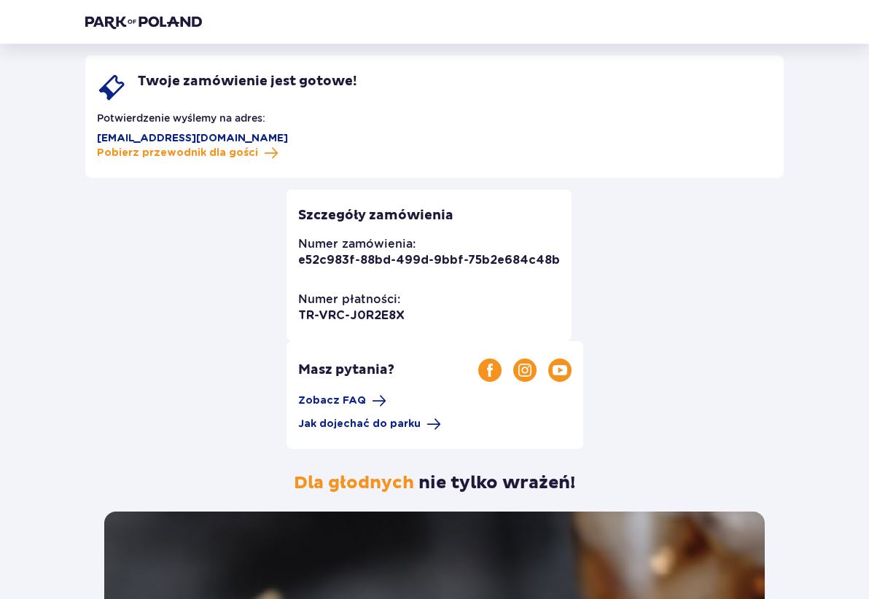
scroll to position [135, 0]
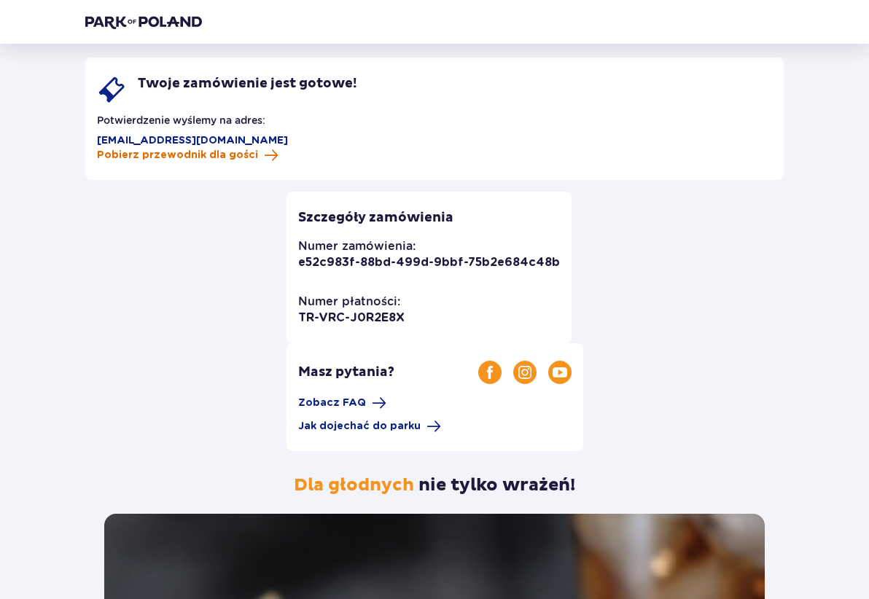
click at [258, 163] on span "Pobierz przewodnik dla gości" at bounding box center [177, 155] width 161 height 15
